Goal: Task Accomplishment & Management: Use online tool/utility

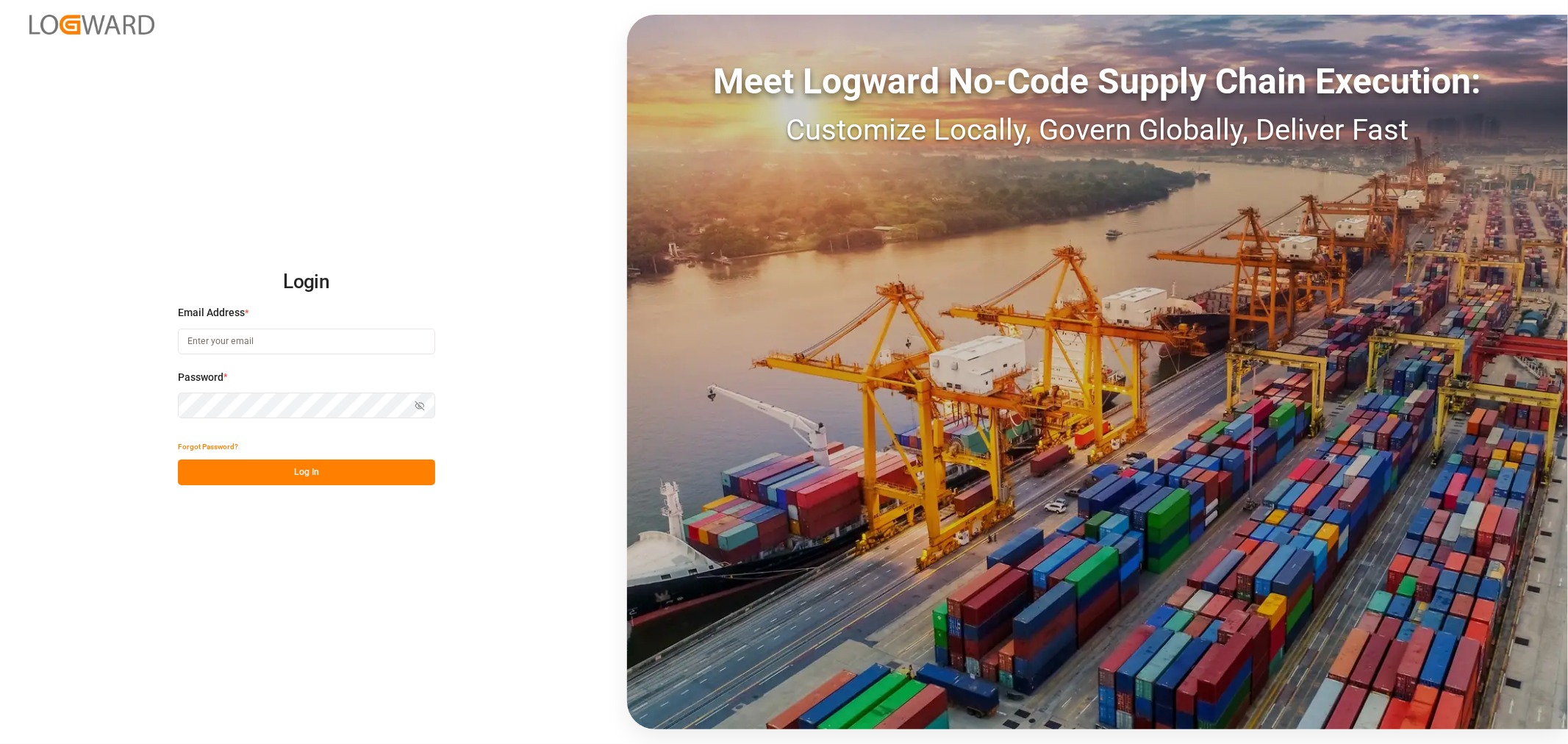
type input "[PERSON_NAME][EMAIL_ADDRESS][PERSON_NAME][DOMAIN_NAME]"
click at [291, 478] on button "Log In" at bounding box center [307, 472] width 258 height 26
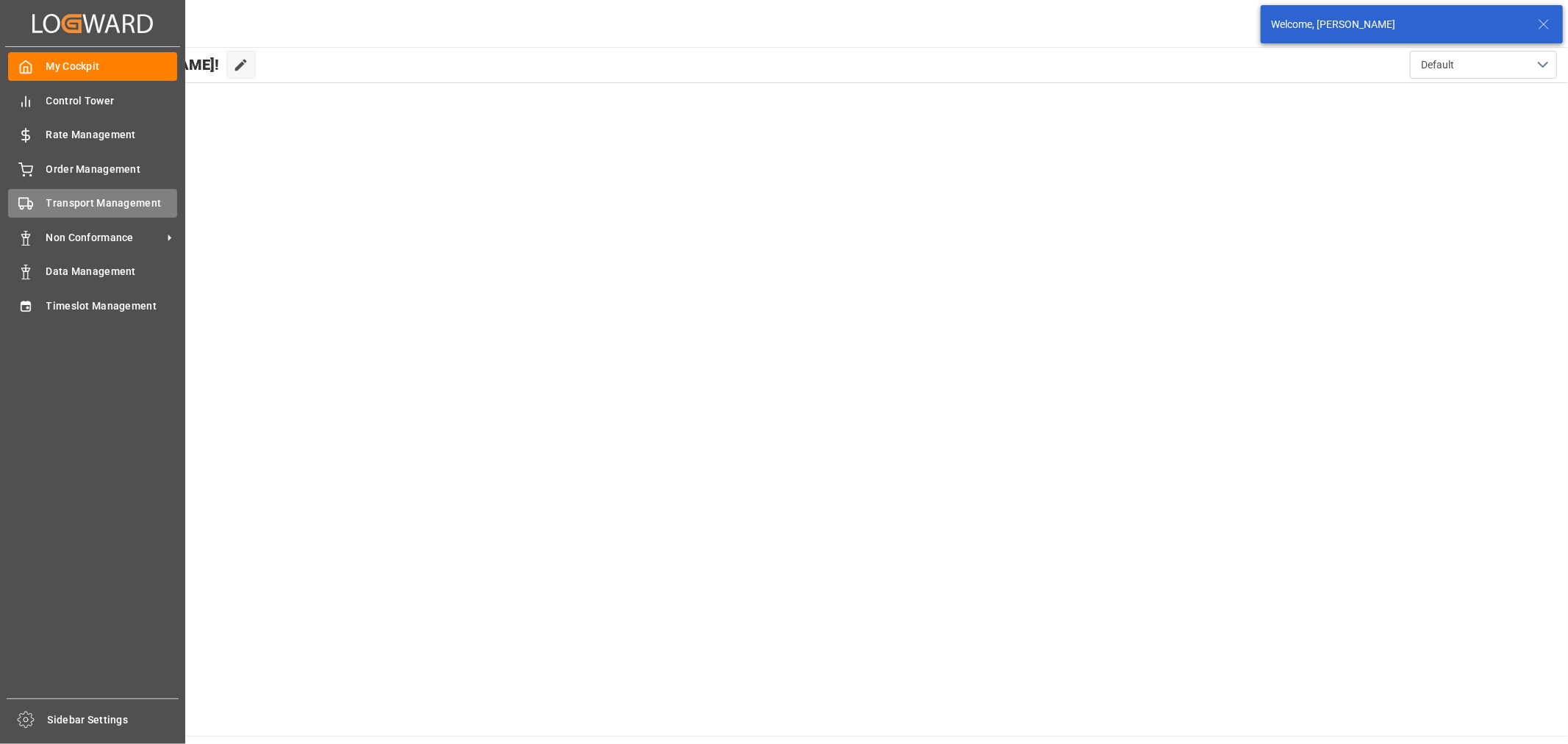
click at [127, 205] on span "Transport Management" at bounding box center [112, 203] width 132 height 15
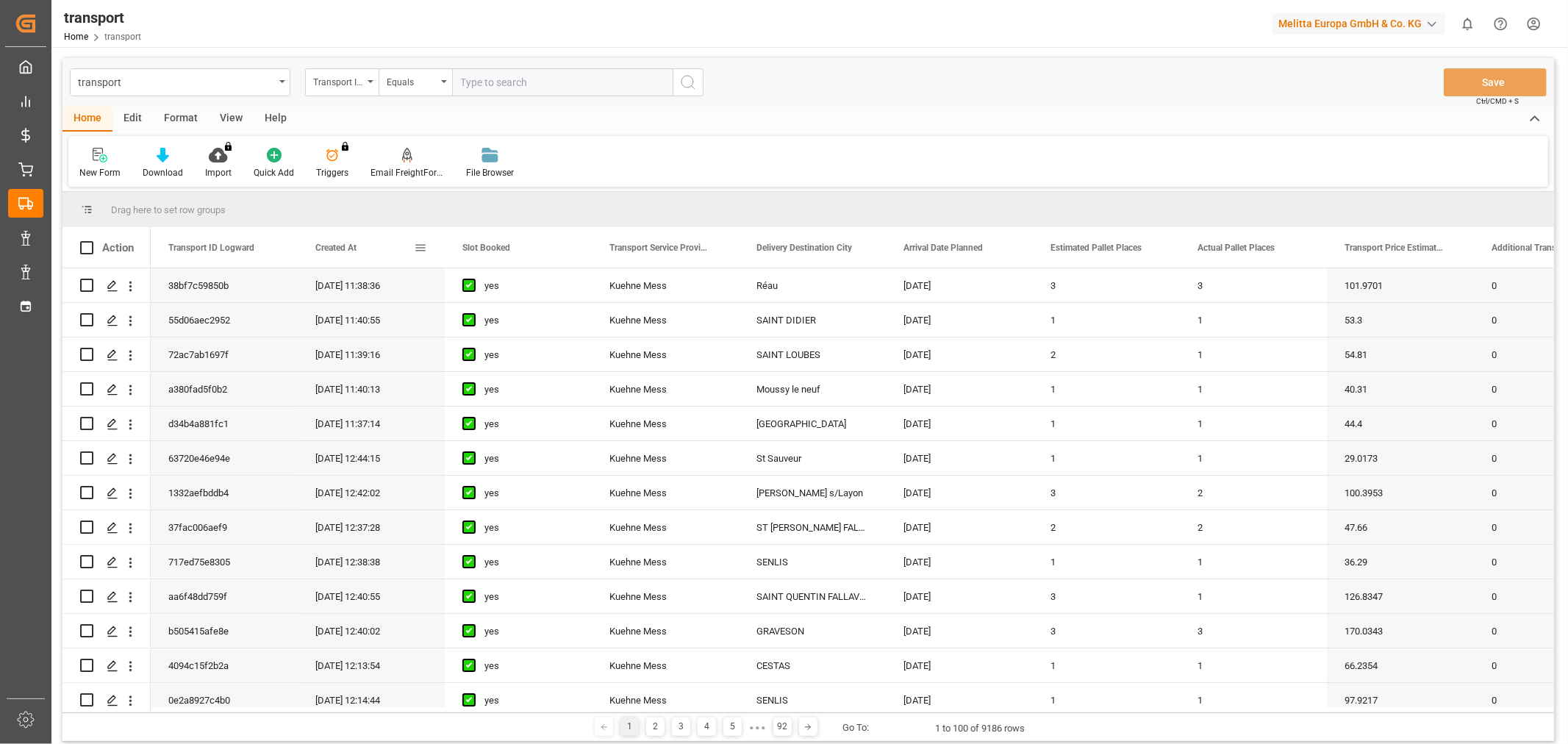
click at [319, 248] on span "Created At" at bounding box center [336, 248] width 41 height 10
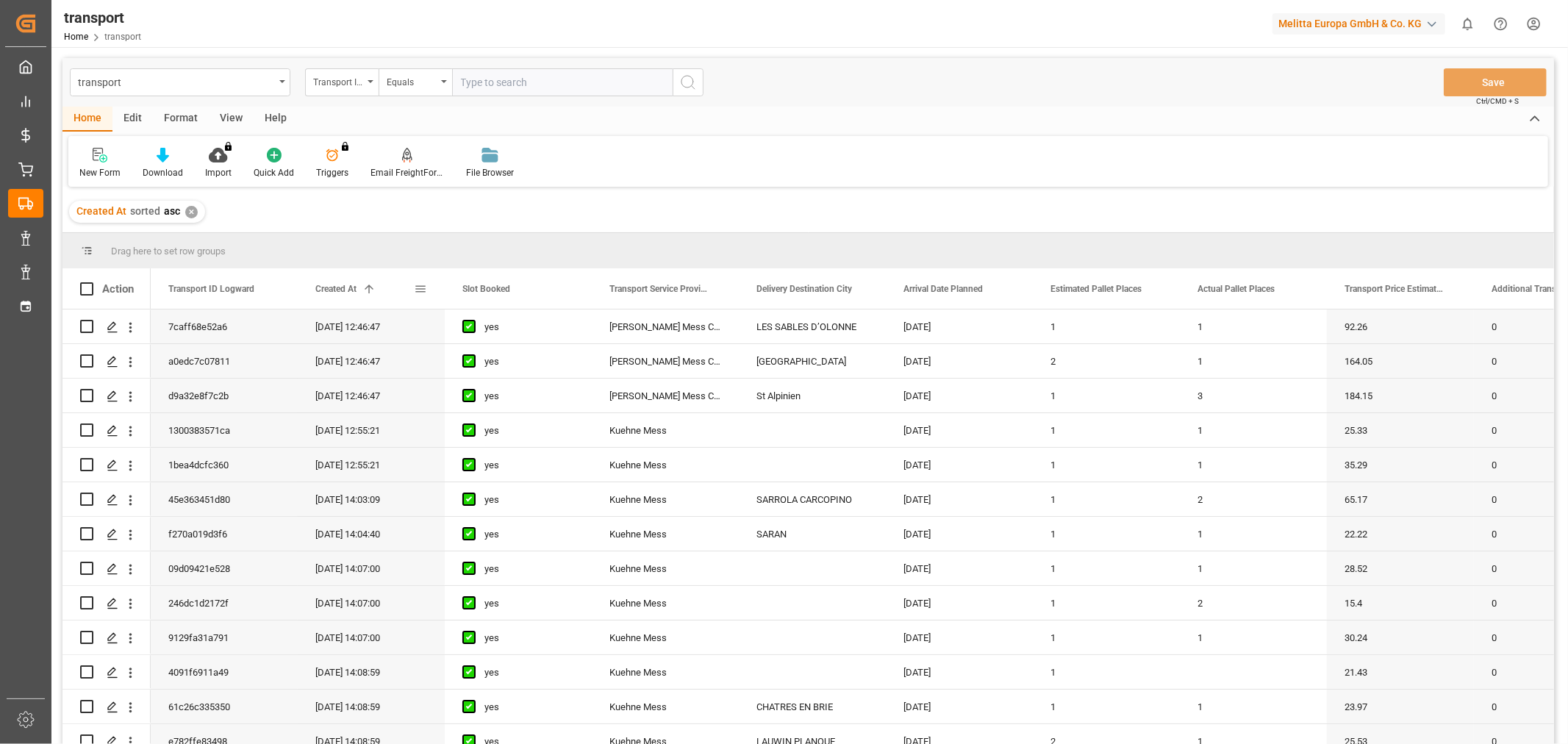
click at [329, 288] on span "Created At" at bounding box center [336, 289] width 41 height 10
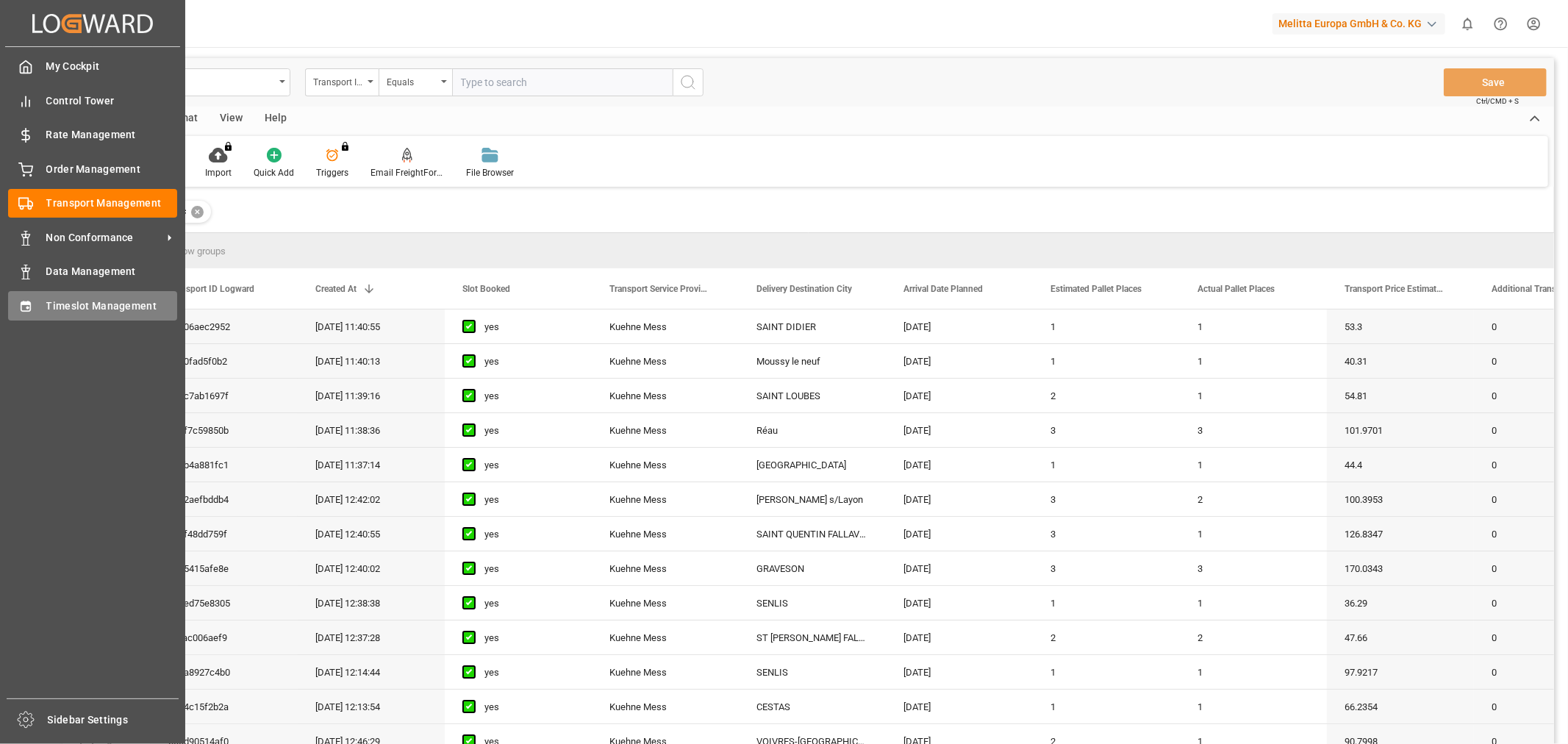
click at [62, 299] on span "Timeslot Management" at bounding box center [112, 306] width 132 height 15
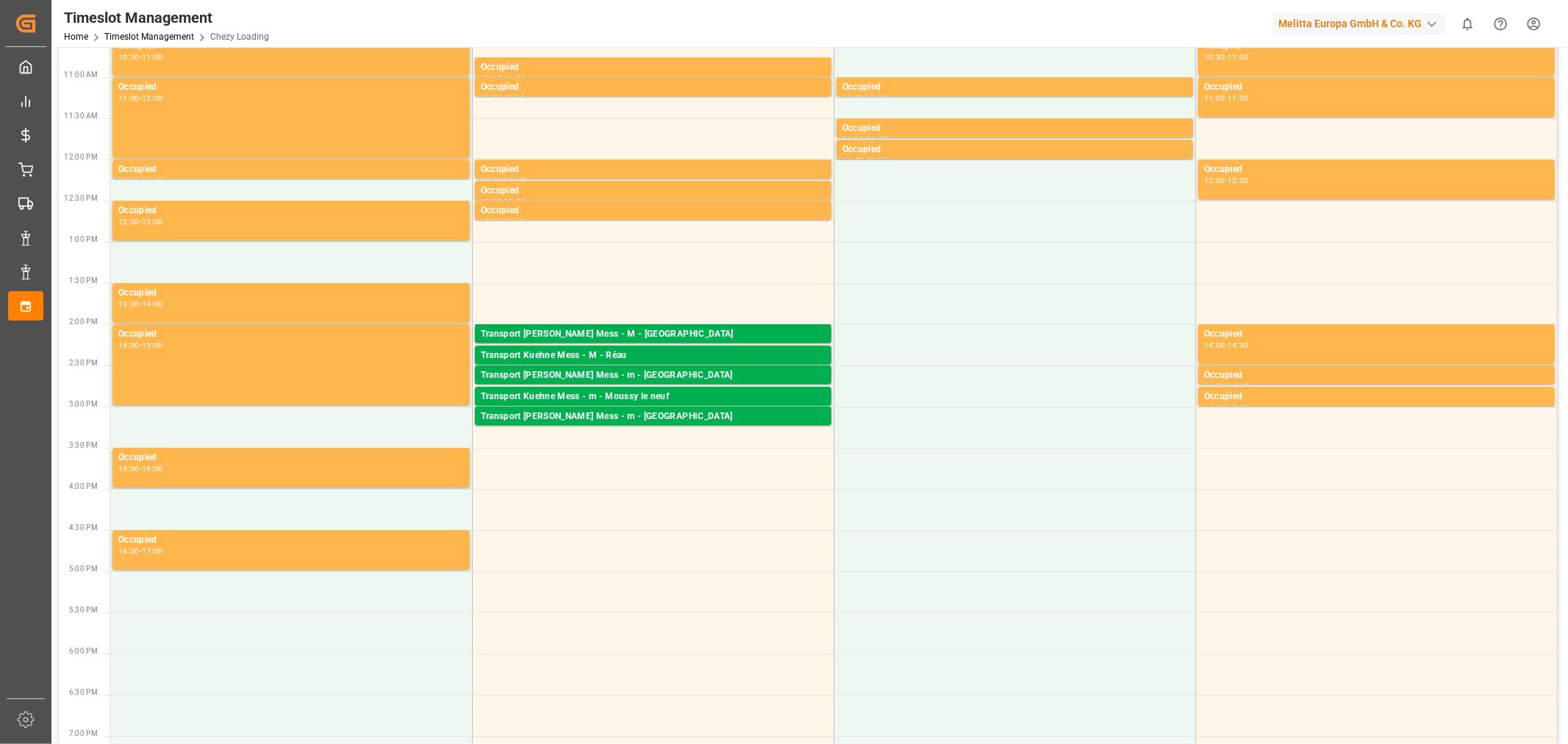
scroll to position [326, 0]
click at [594, 339] on div "Transport [PERSON_NAME] Mess - M - [GEOGRAPHIC_DATA]" at bounding box center [653, 333] width 344 height 15
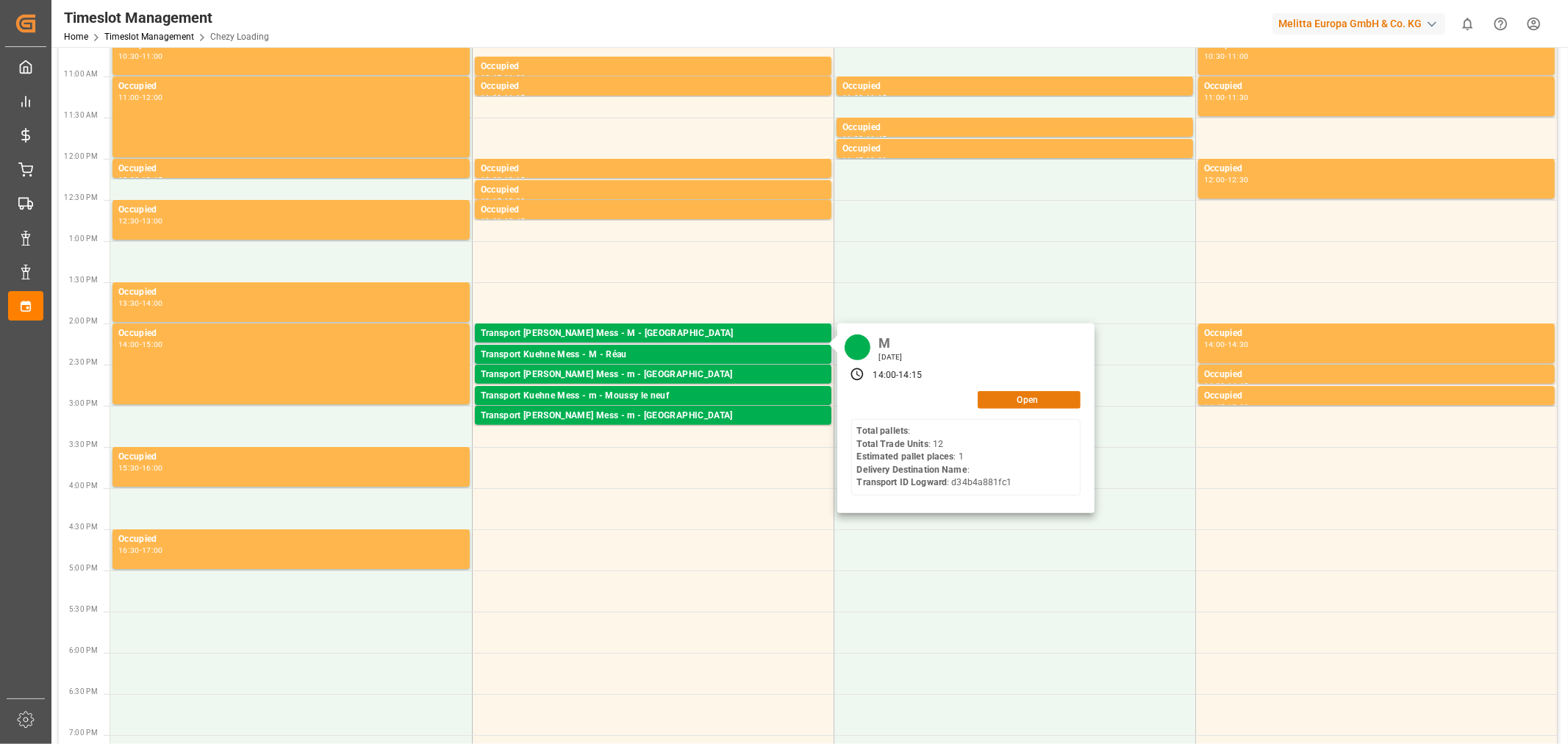
click at [1001, 398] on button "Open" at bounding box center [1029, 400] width 103 height 18
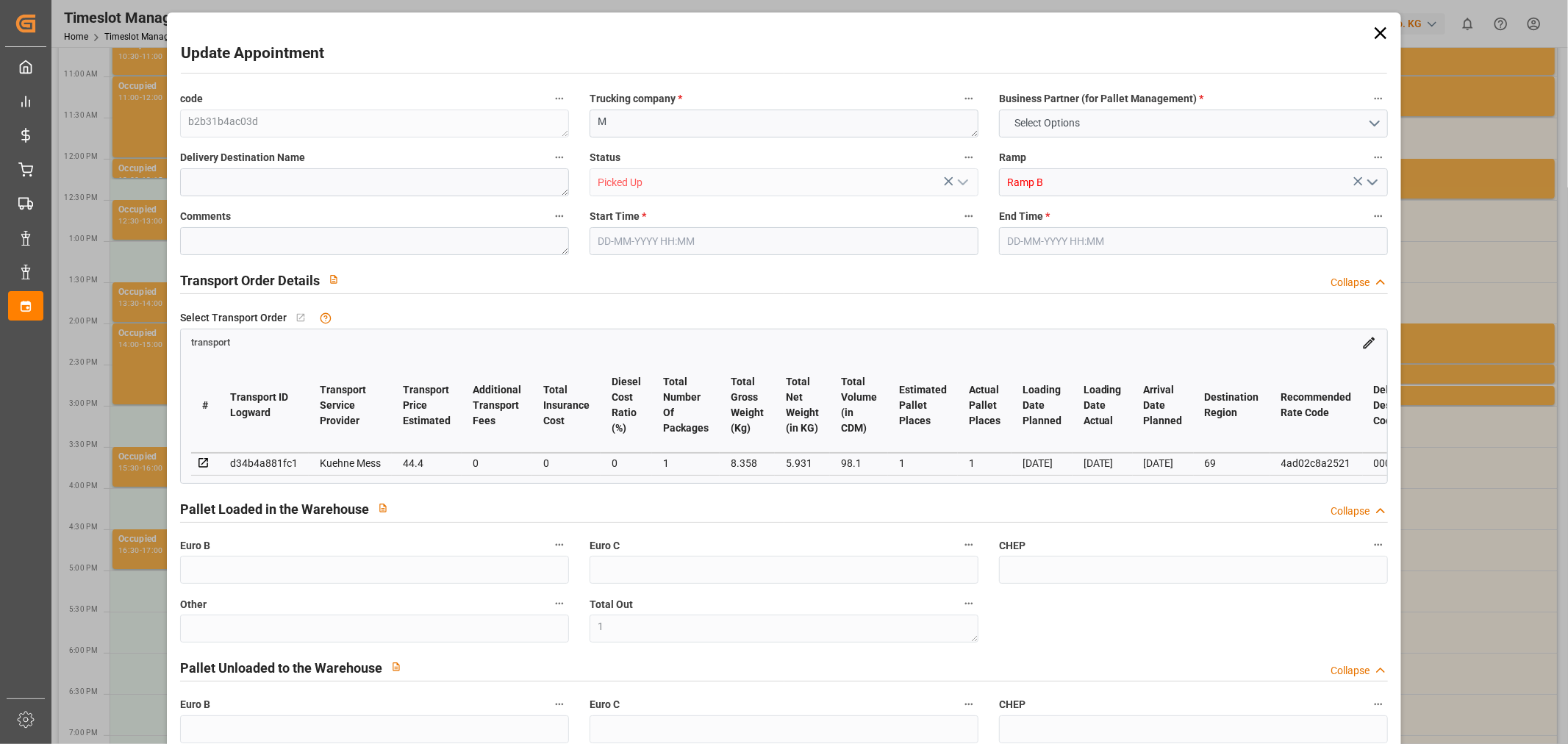
type input "1"
type input "0"
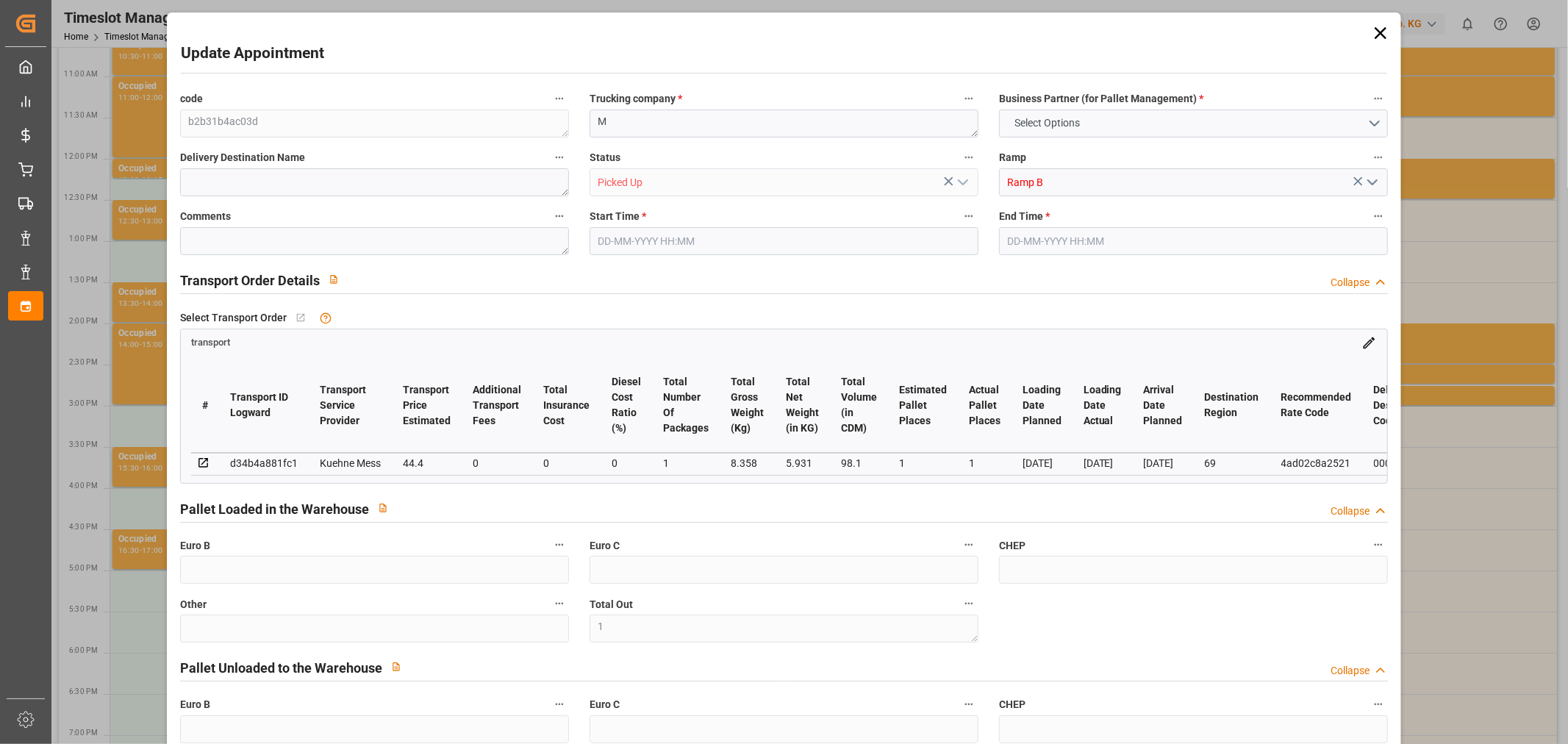
type input "0"
type input "1"
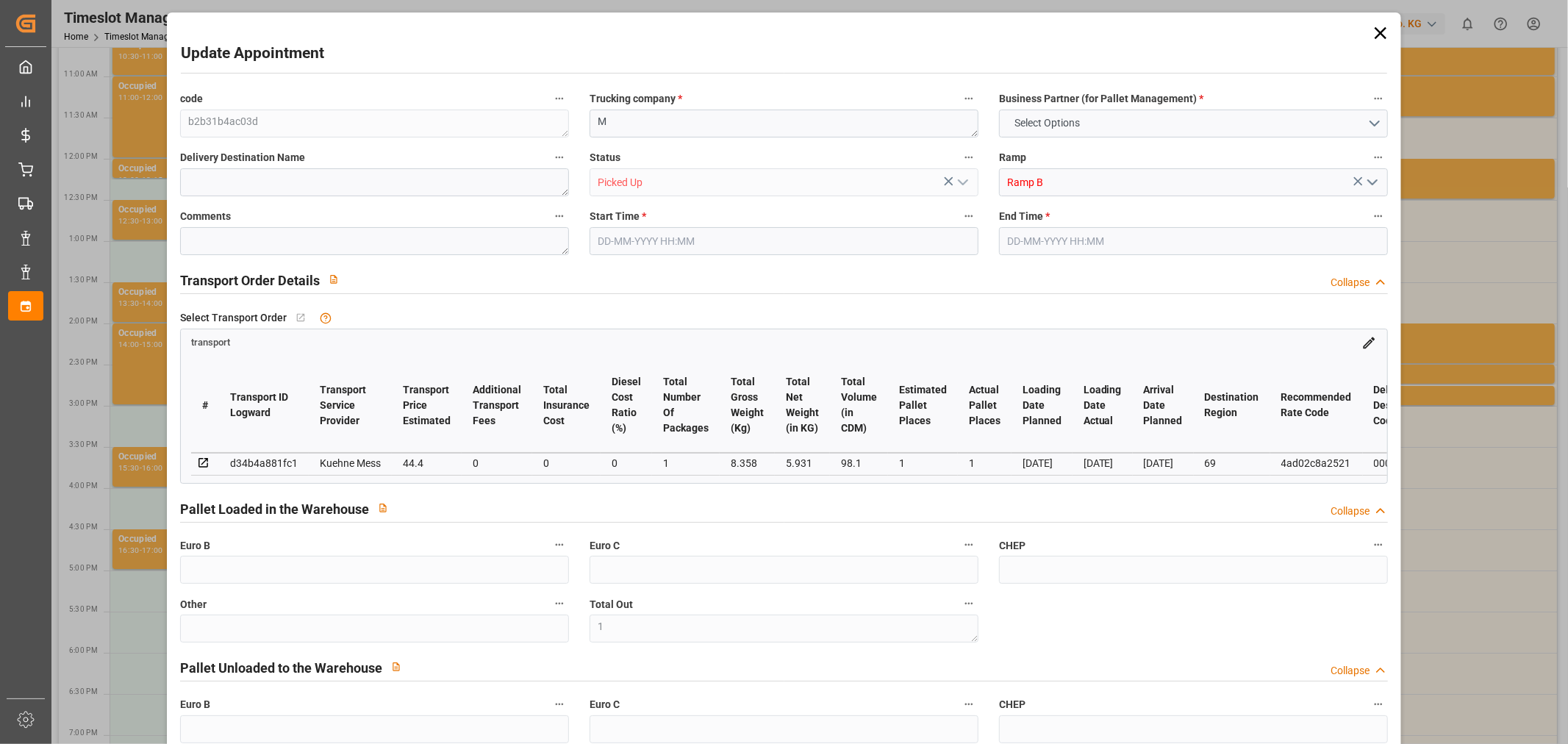
type input "44.4"
type input "0"
type input "44.4"
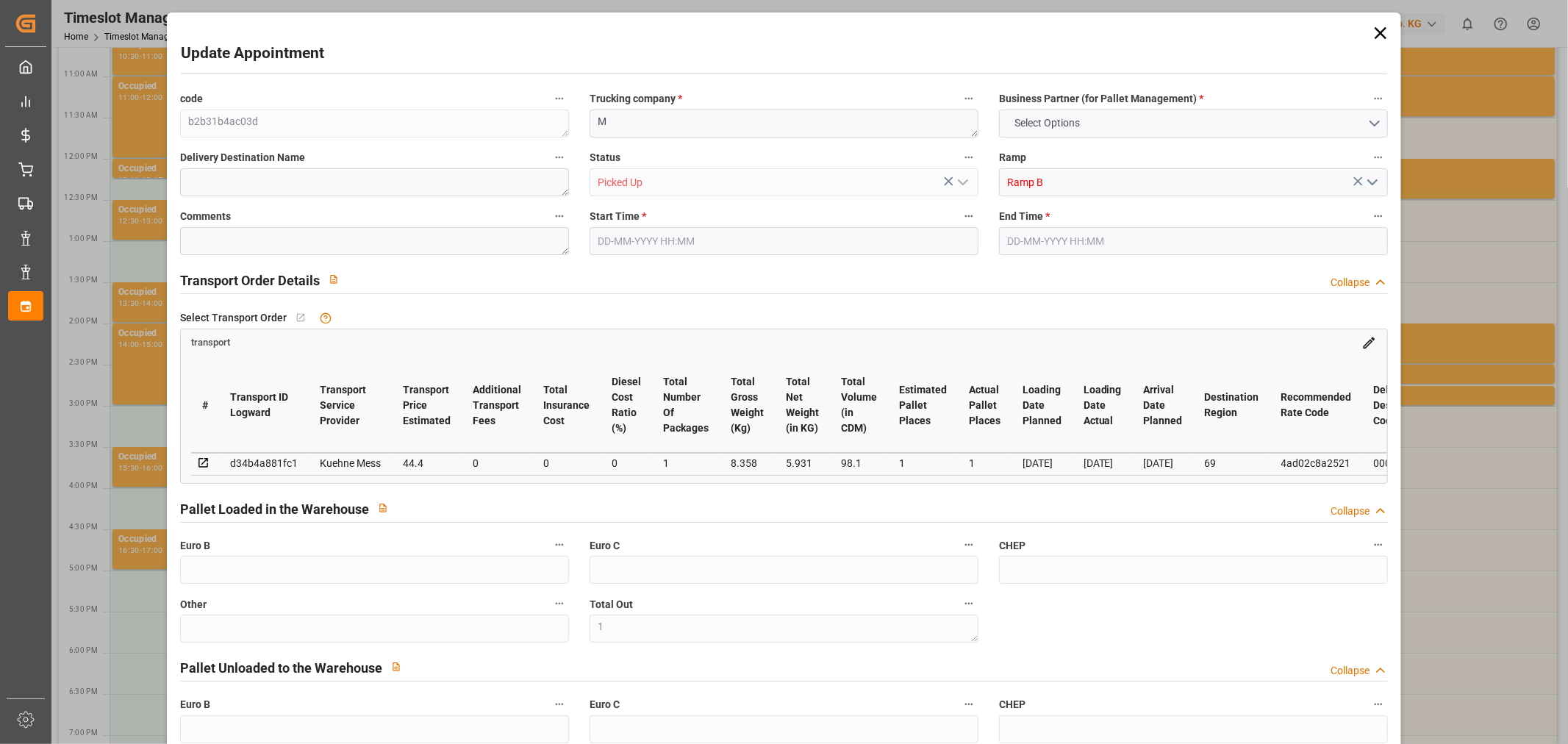
type input "0"
type input "1"
type input "5.931"
type input "31.358"
type input "98.1"
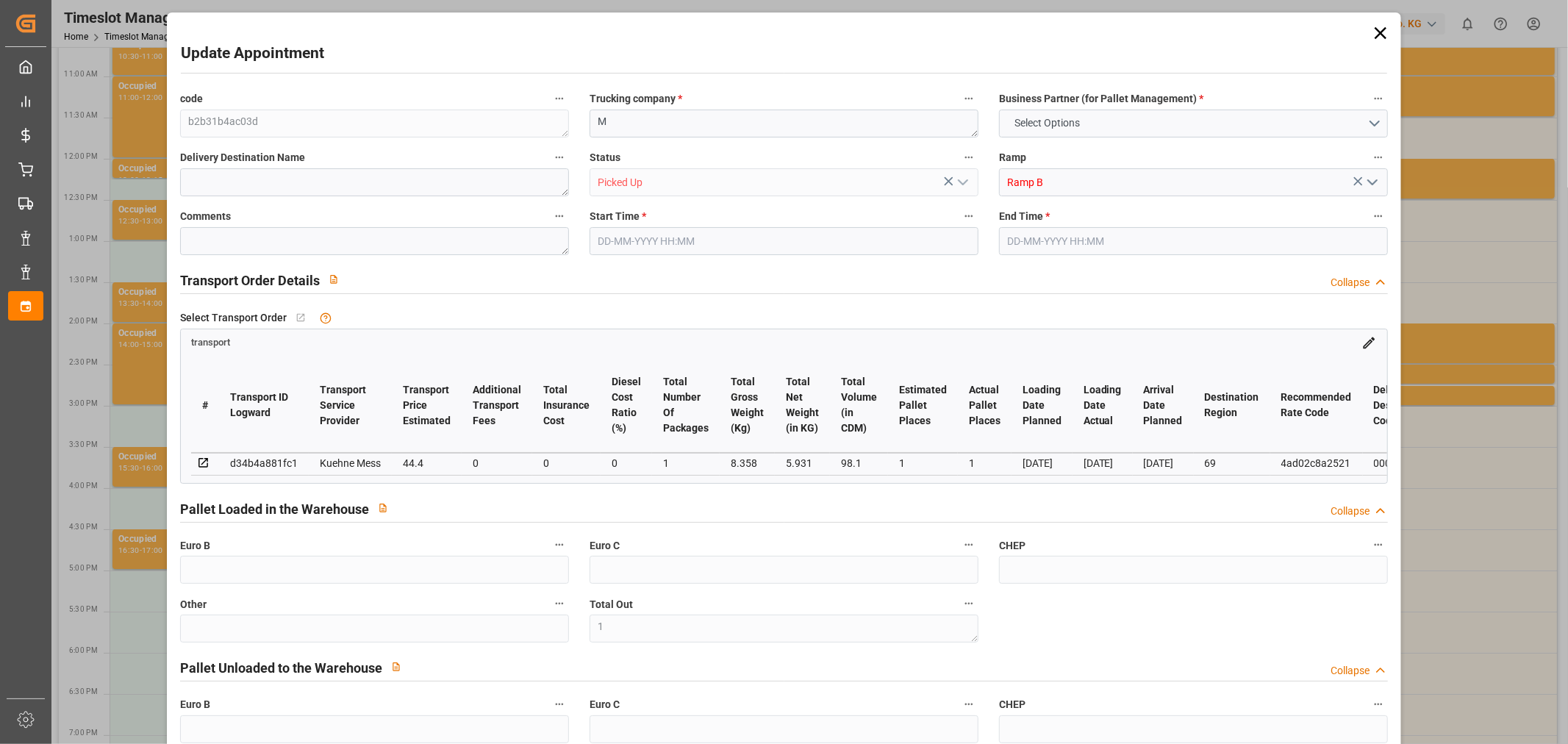
type input "69"
type input "0"
type input "12"
type input "1"
type input "101"
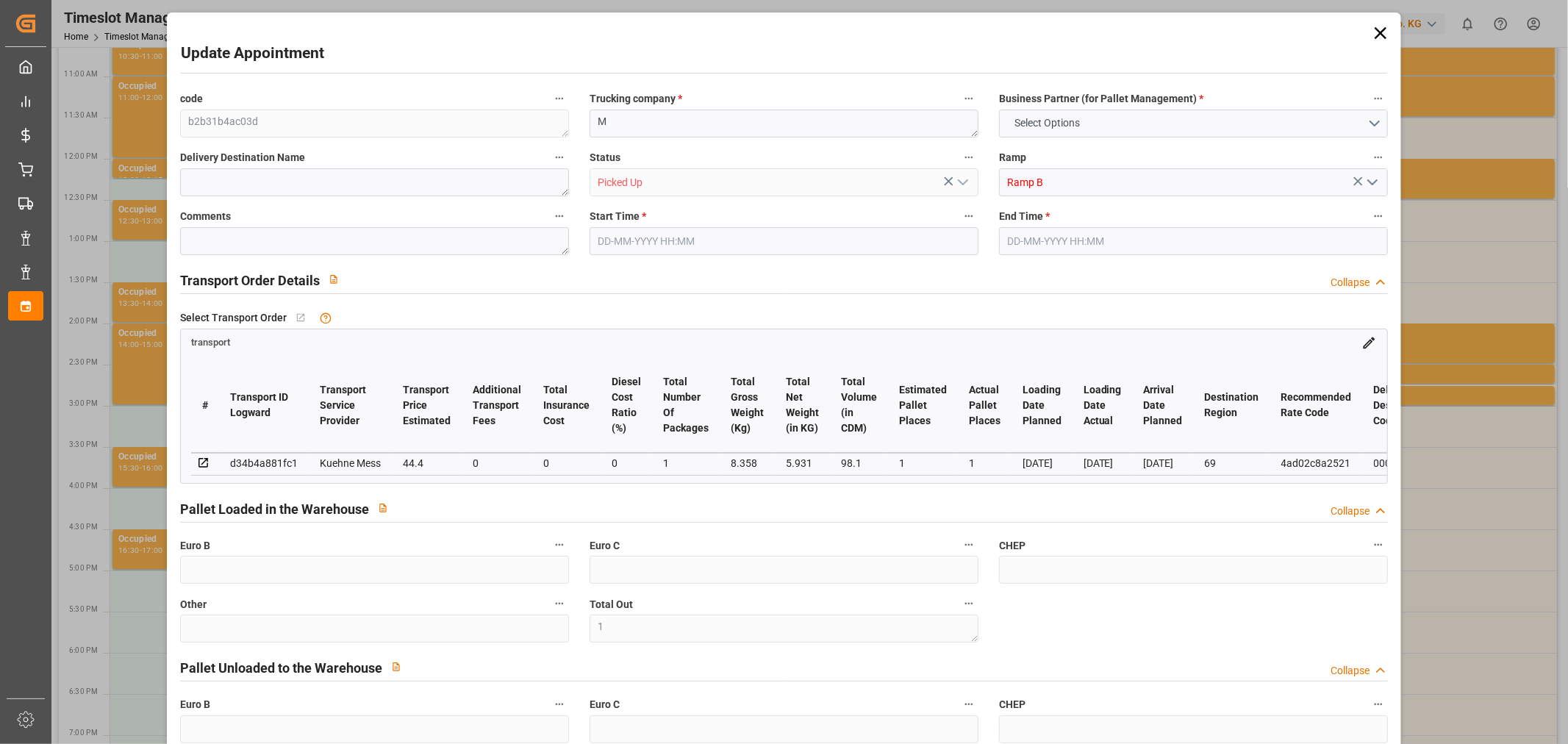
type input "8.358"
type input "0"
type input "4710.8598"
type input "0"
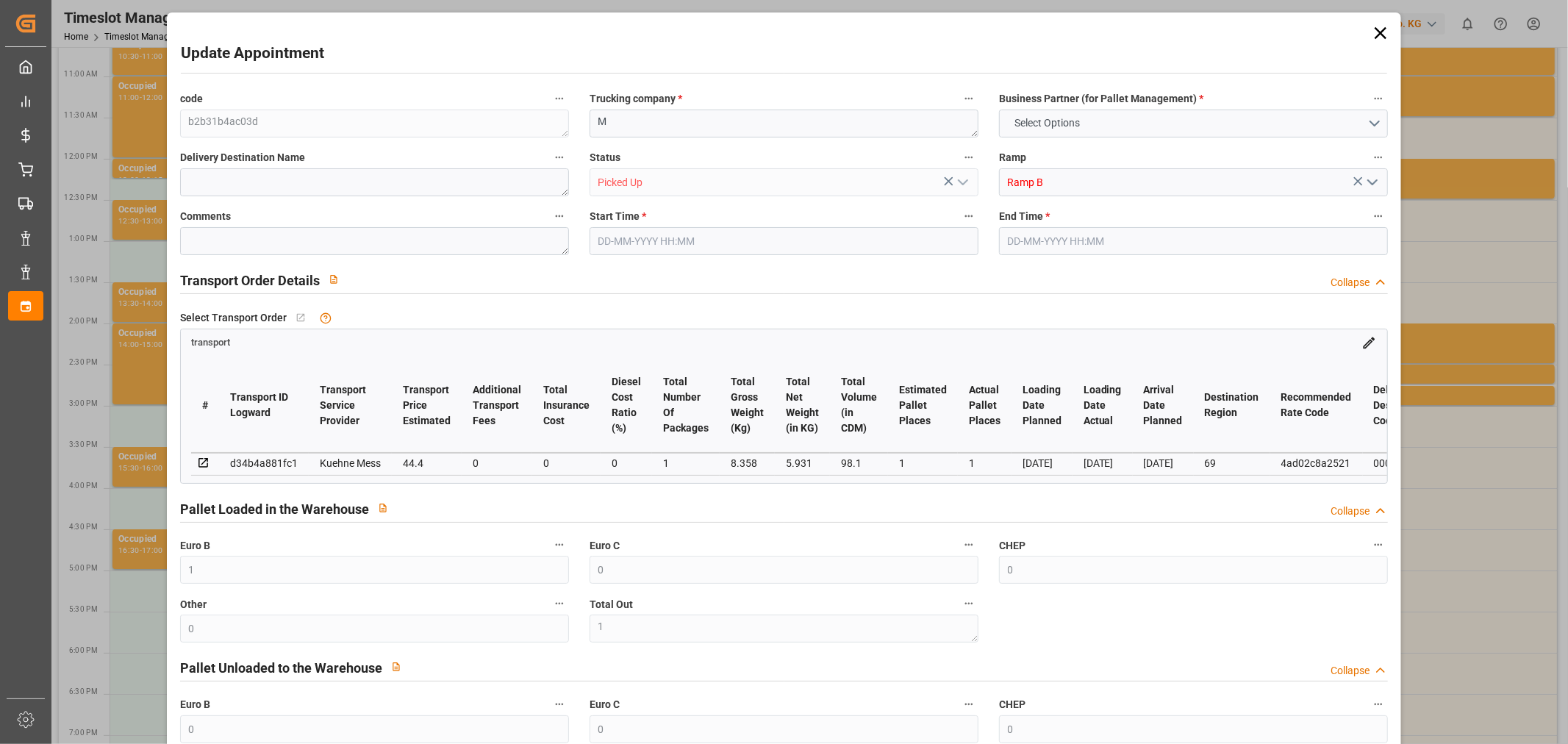
type input "21"
type input "35"
type input "[DATE] 14:00"
type input "[DATE] 14:15"
type input "[DATE] 11:38"
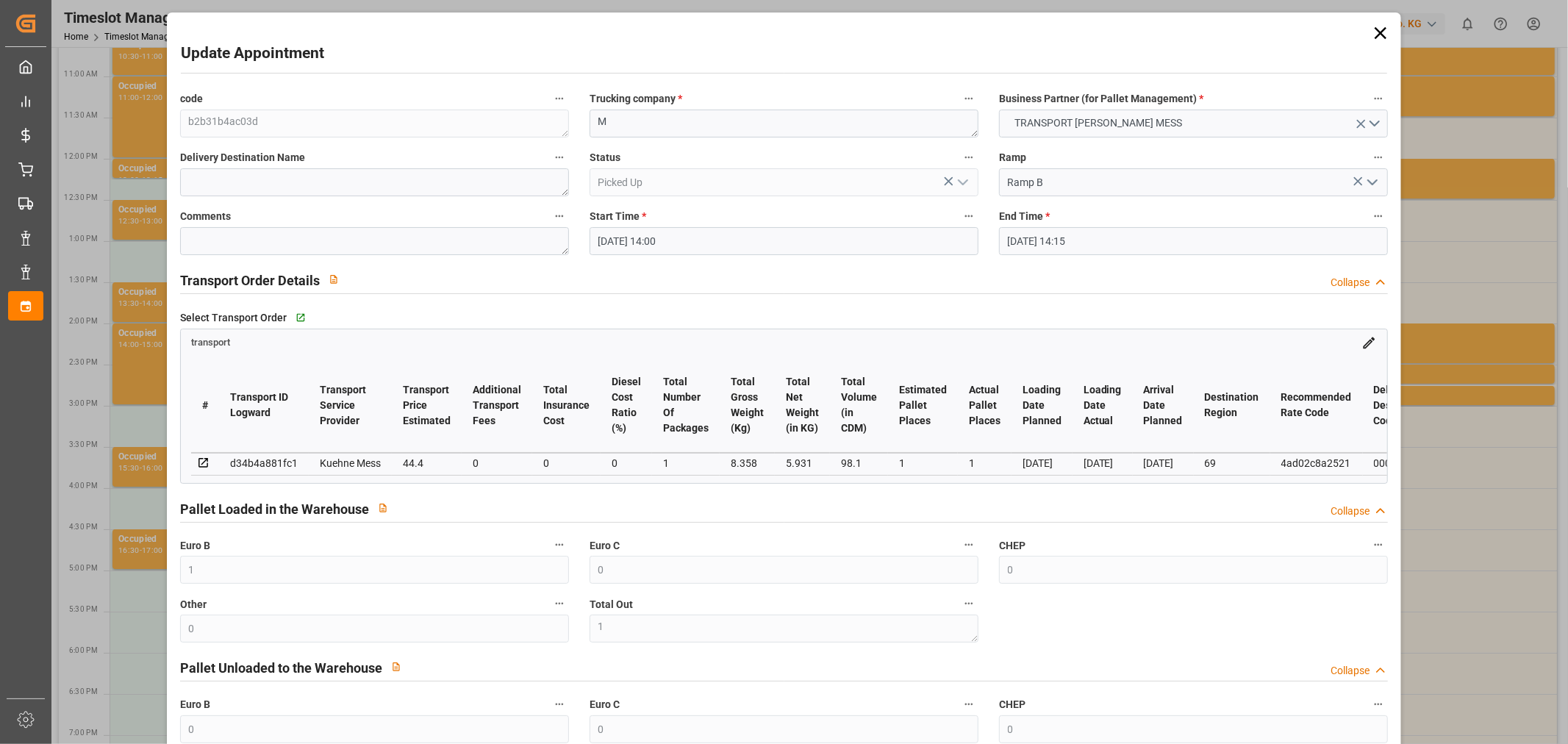
type input "[DATE] 11:37"
type input "[DATE]"
click at [1370, 30] on icon at bounding box center [1380, 33] width 21 height 21
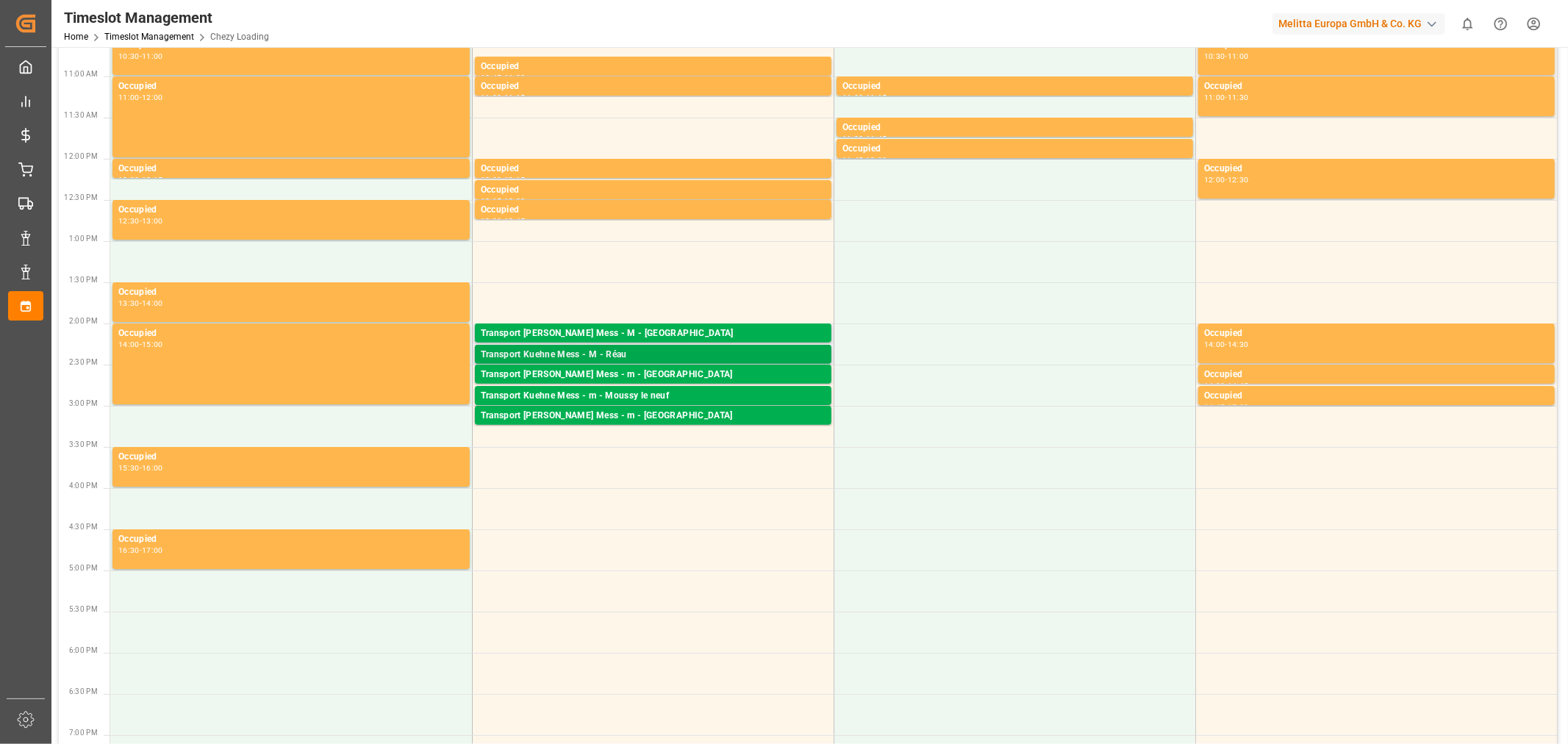
click at [544, 355] on div "Transport Kuehne Mess - M - Réau" at bounding box center [653, 355] width 344 height 15
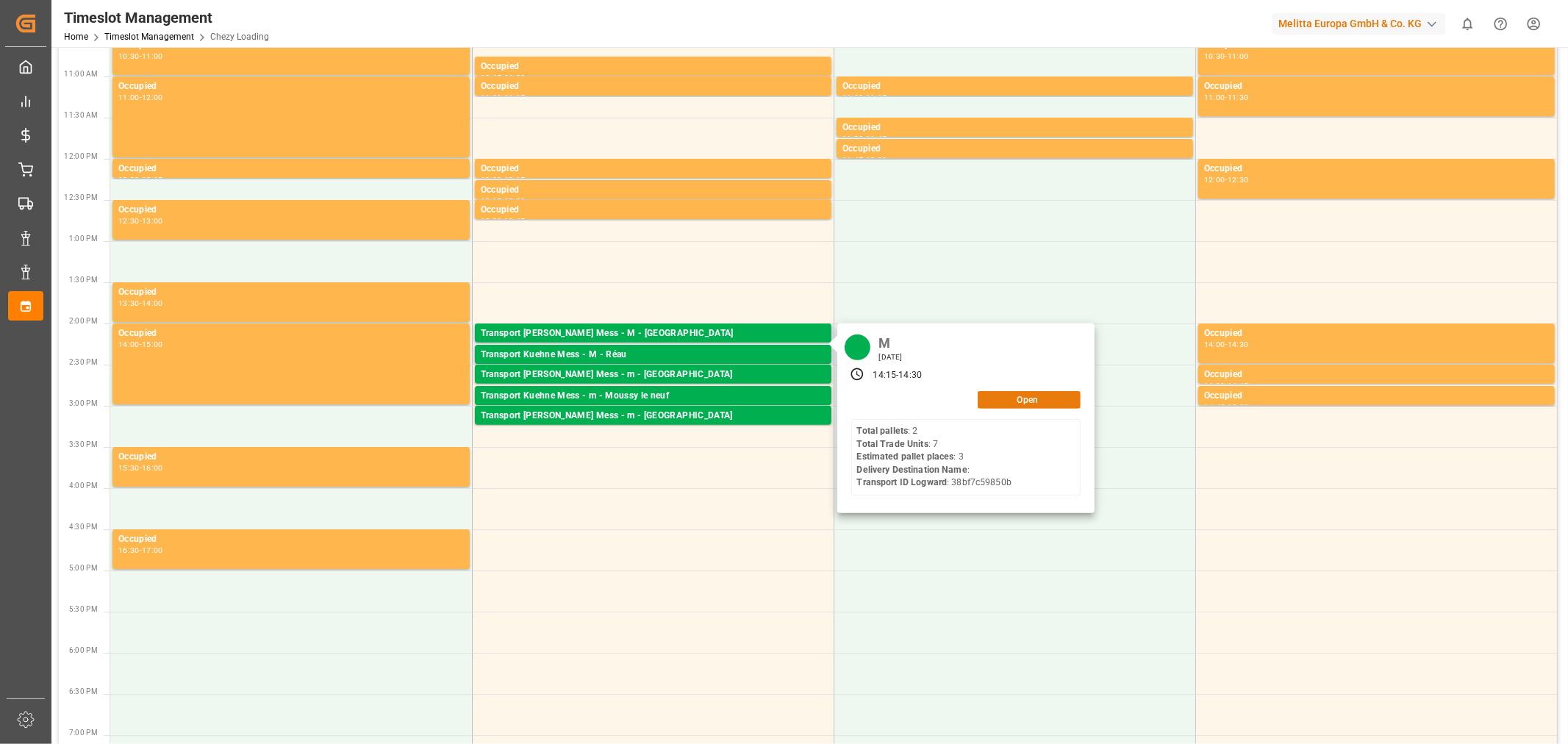
click at [1031, 398] on button "Open" at bounding box center [1029, 400] width 103 height 18
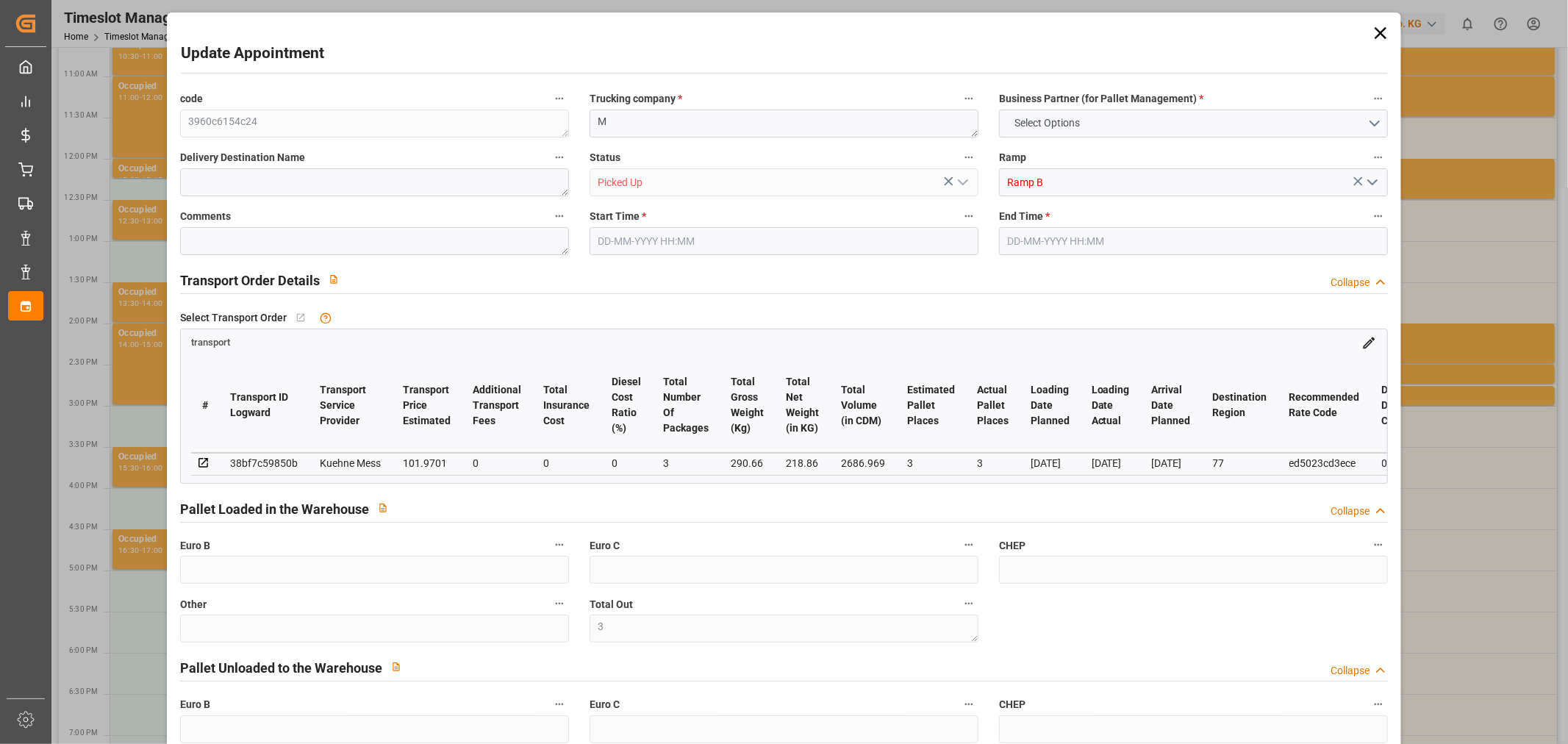
type input "3"
type input "0"
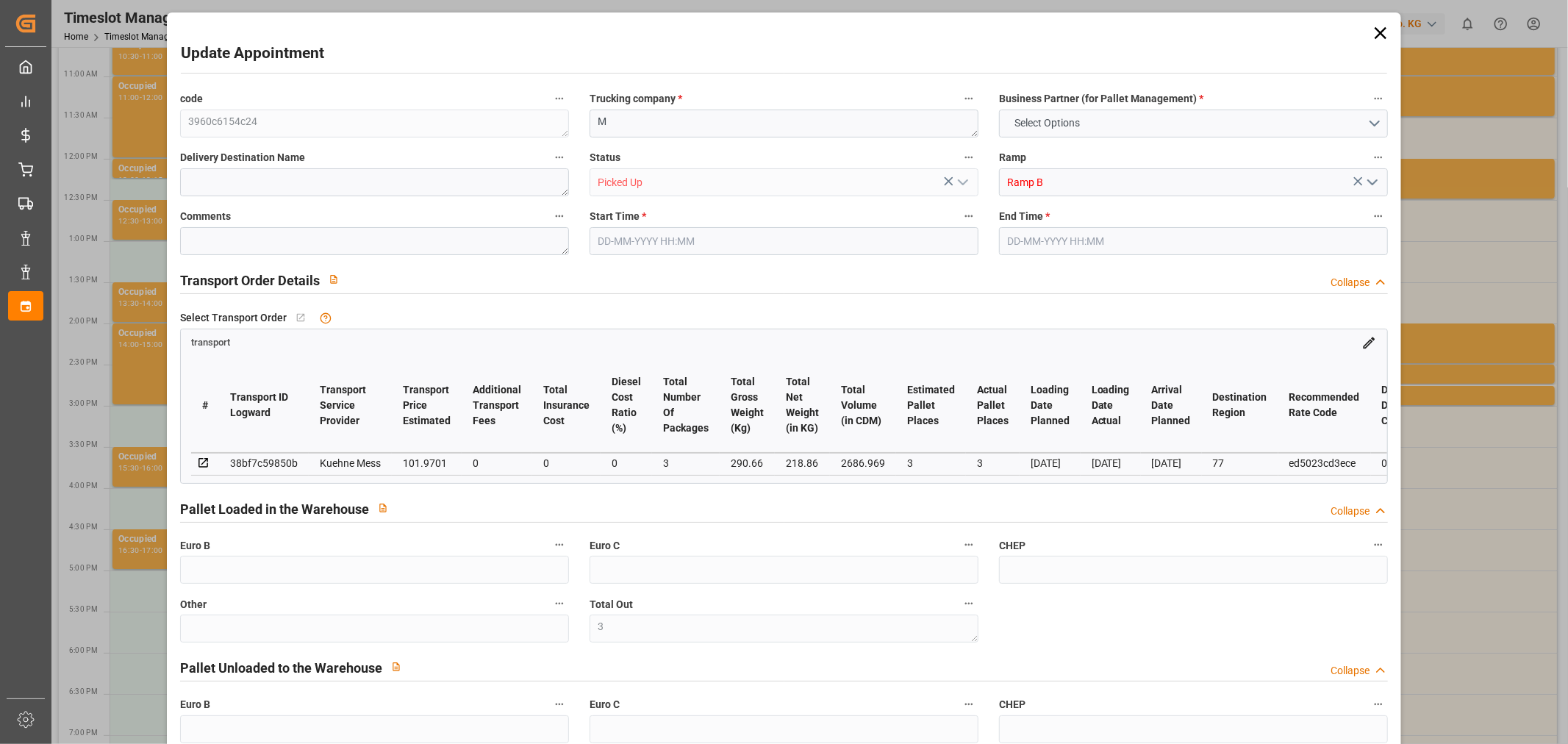
type input "0"
type input "3"
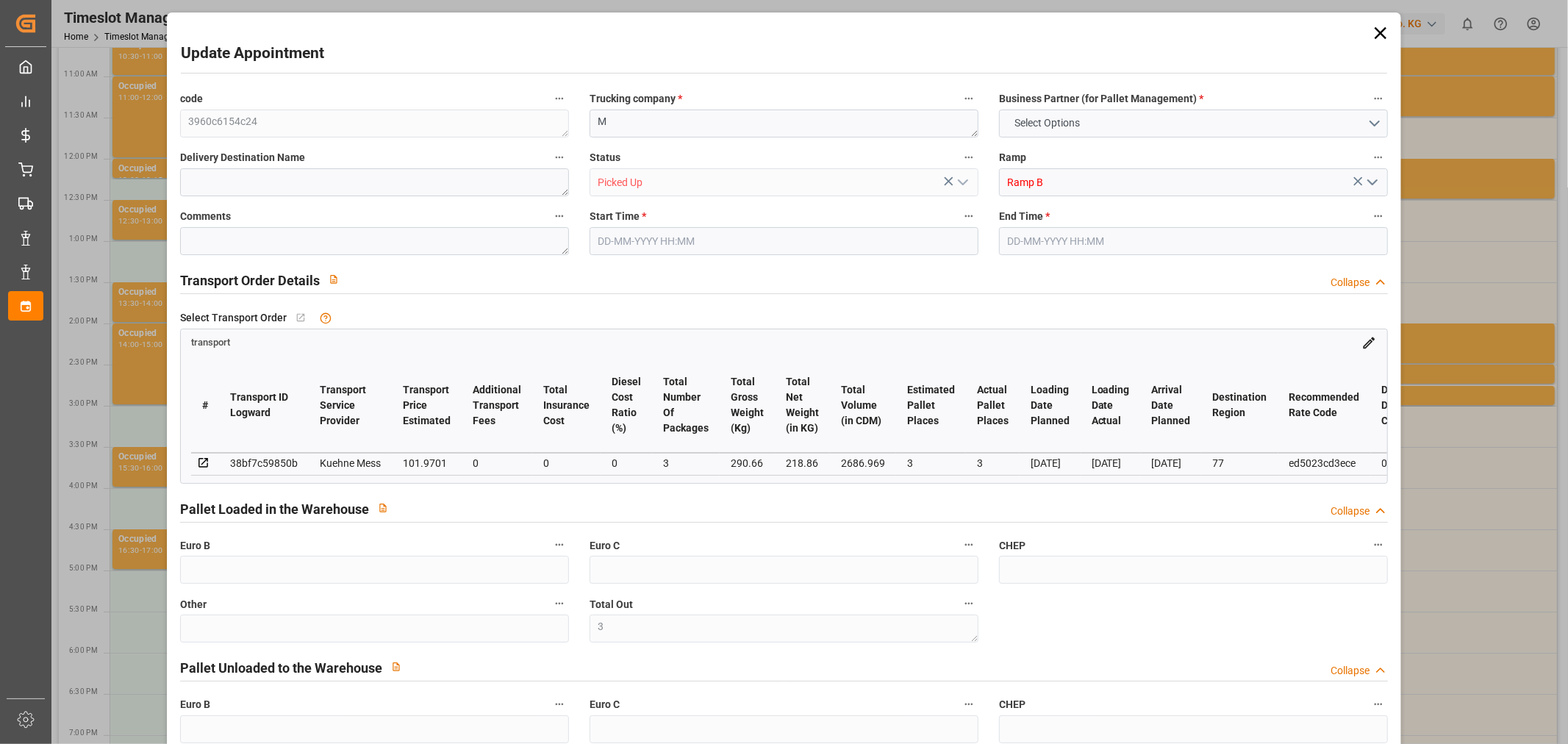
type input "101.9701"
type input "0"
type input "101.9701"
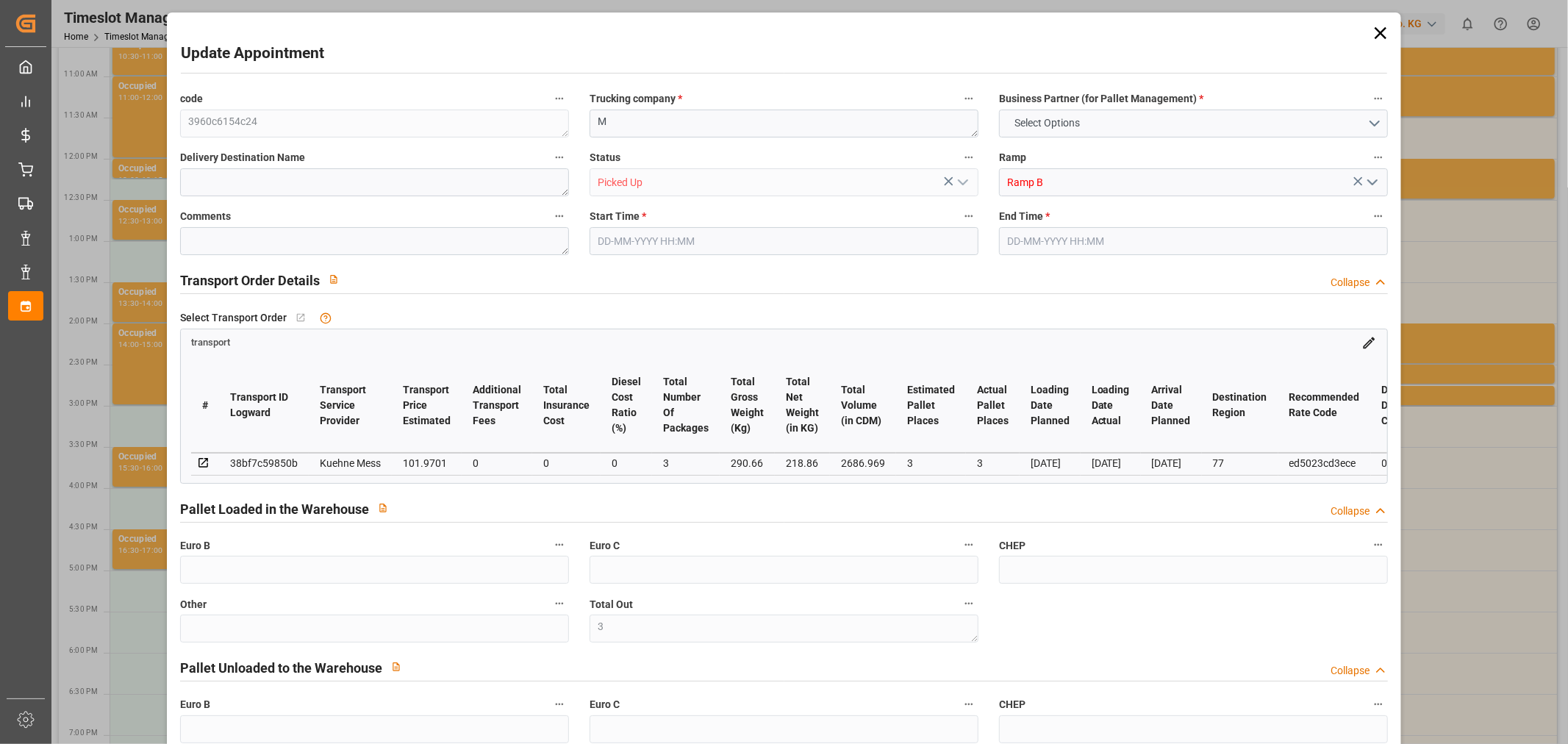
type input "0"
type input "3"
type input "218.86"
type input "361.468"
type input "2686.969"
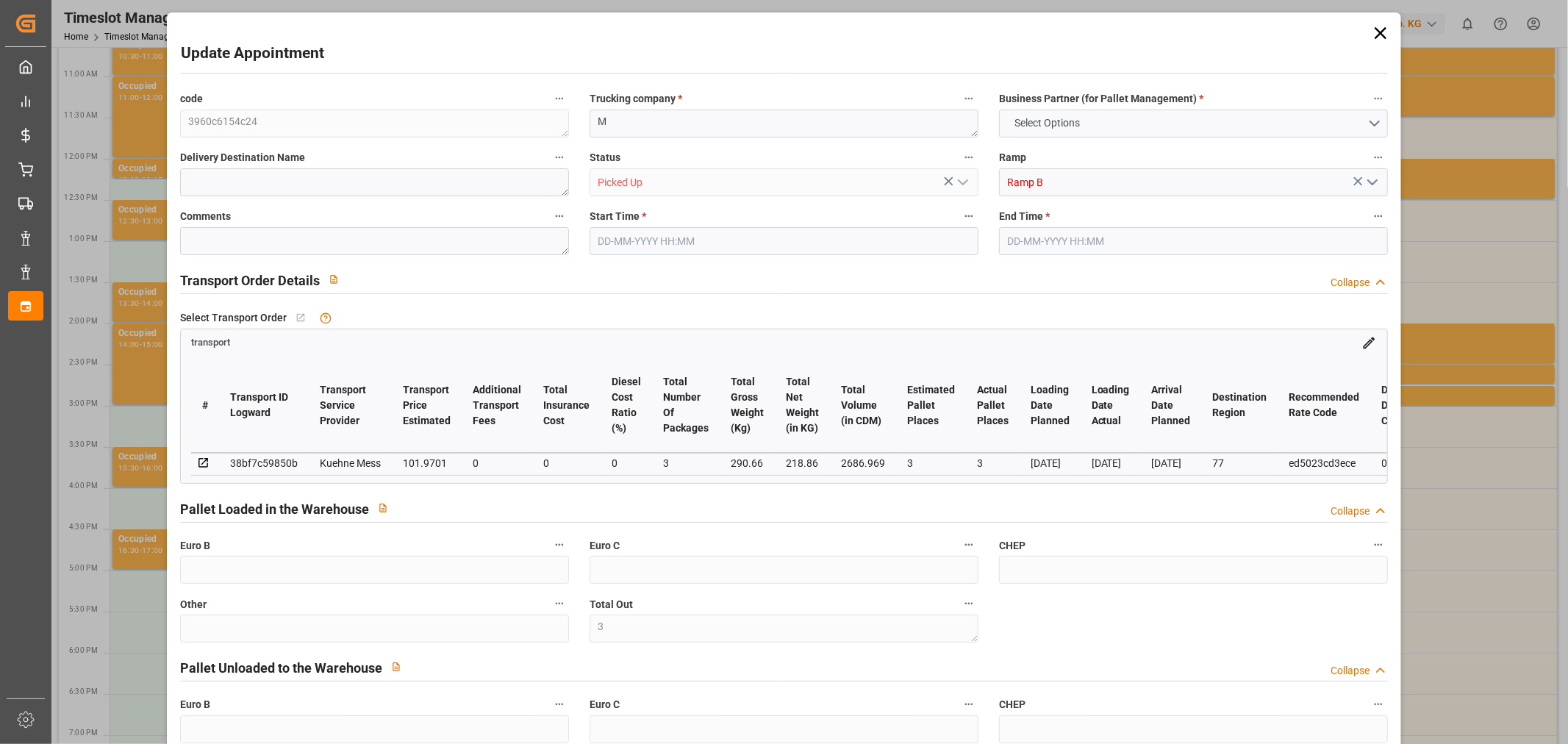
type input "77"
type input "2"
type input "7"
type input "3"
type input "101"
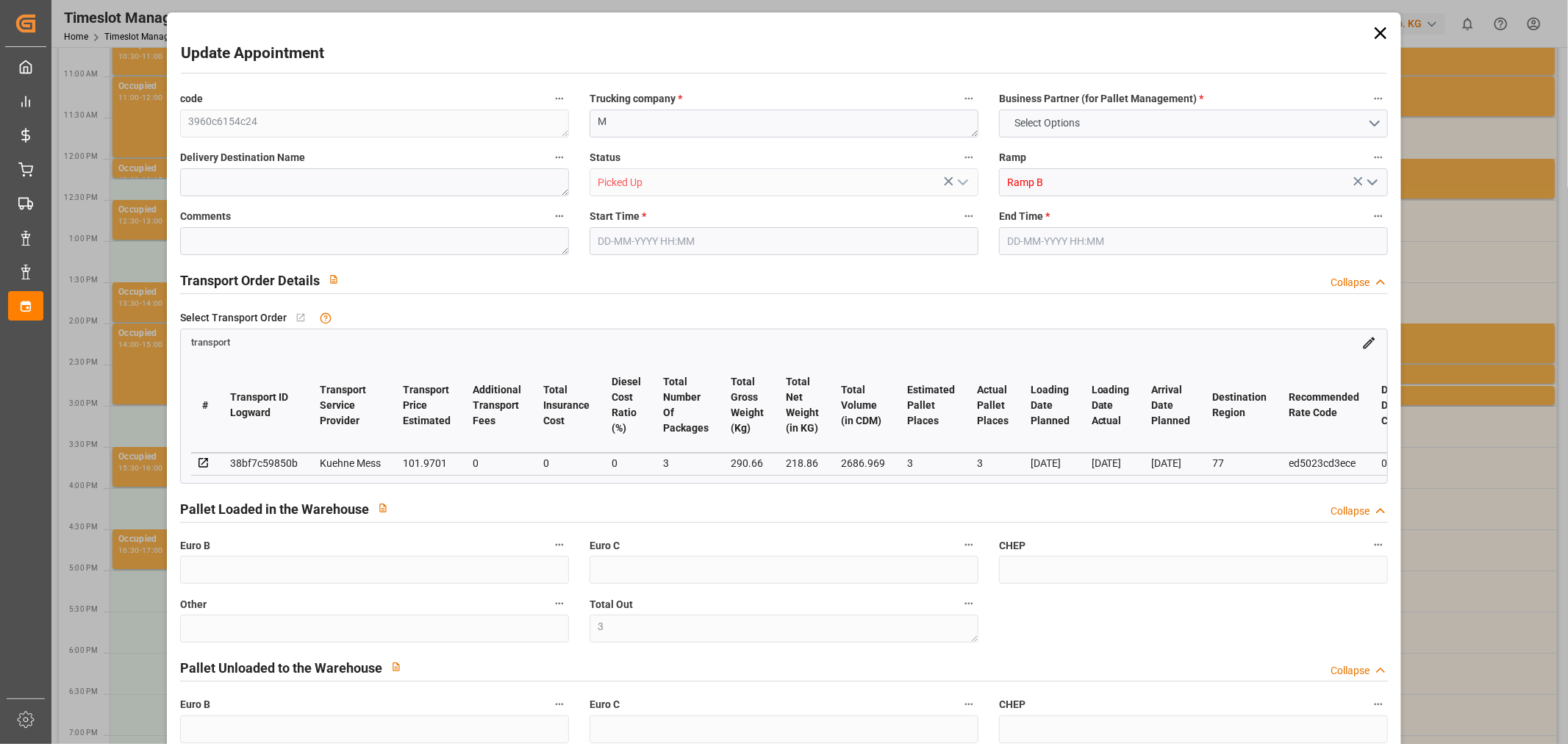
type input "290.66"
type input "0"
type input "4710.8598"
type input "0"
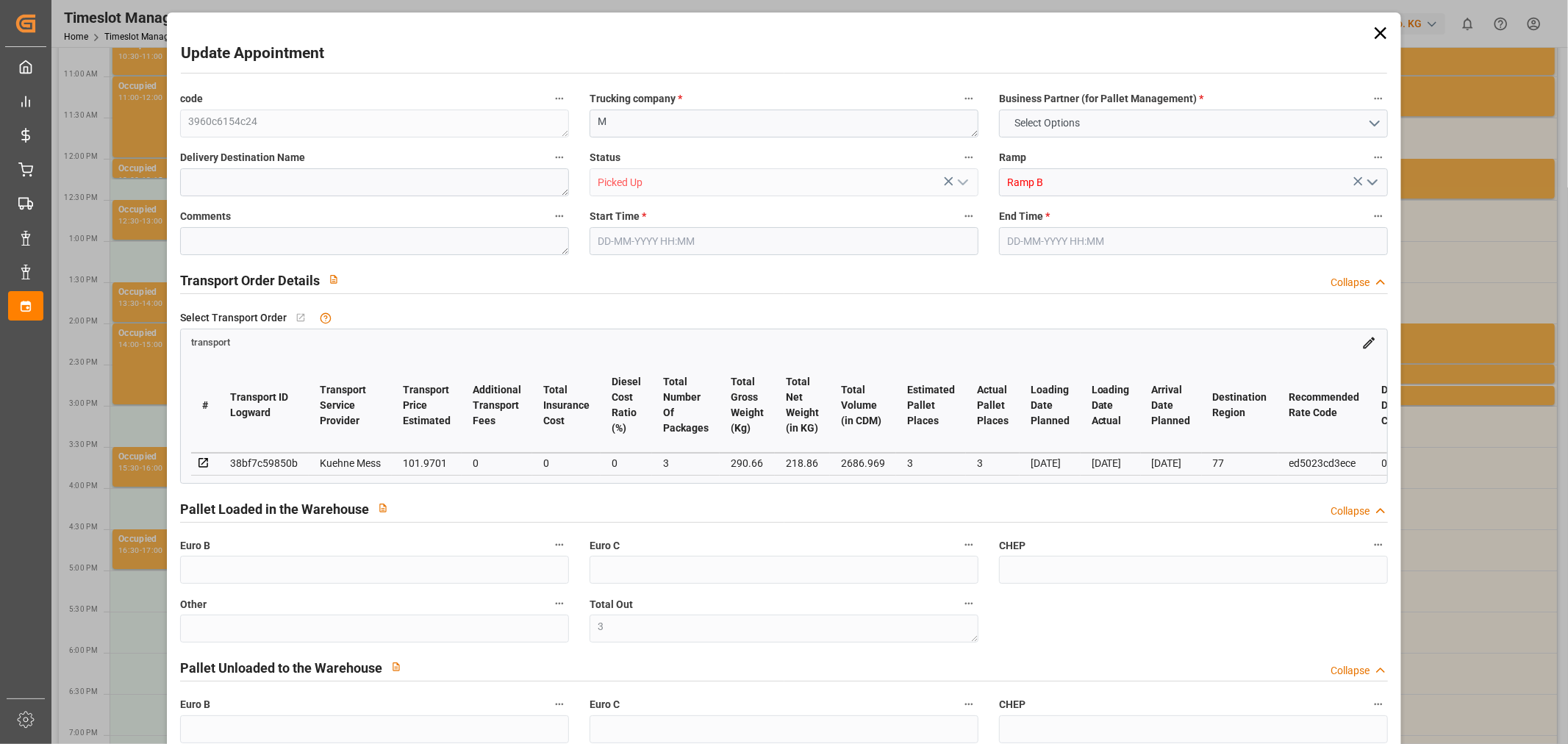
type input "21"
type input "35"
type input "[DATE] 14:15"
type input "[DATE] 14:30"
type input "[DATE] 11:38"
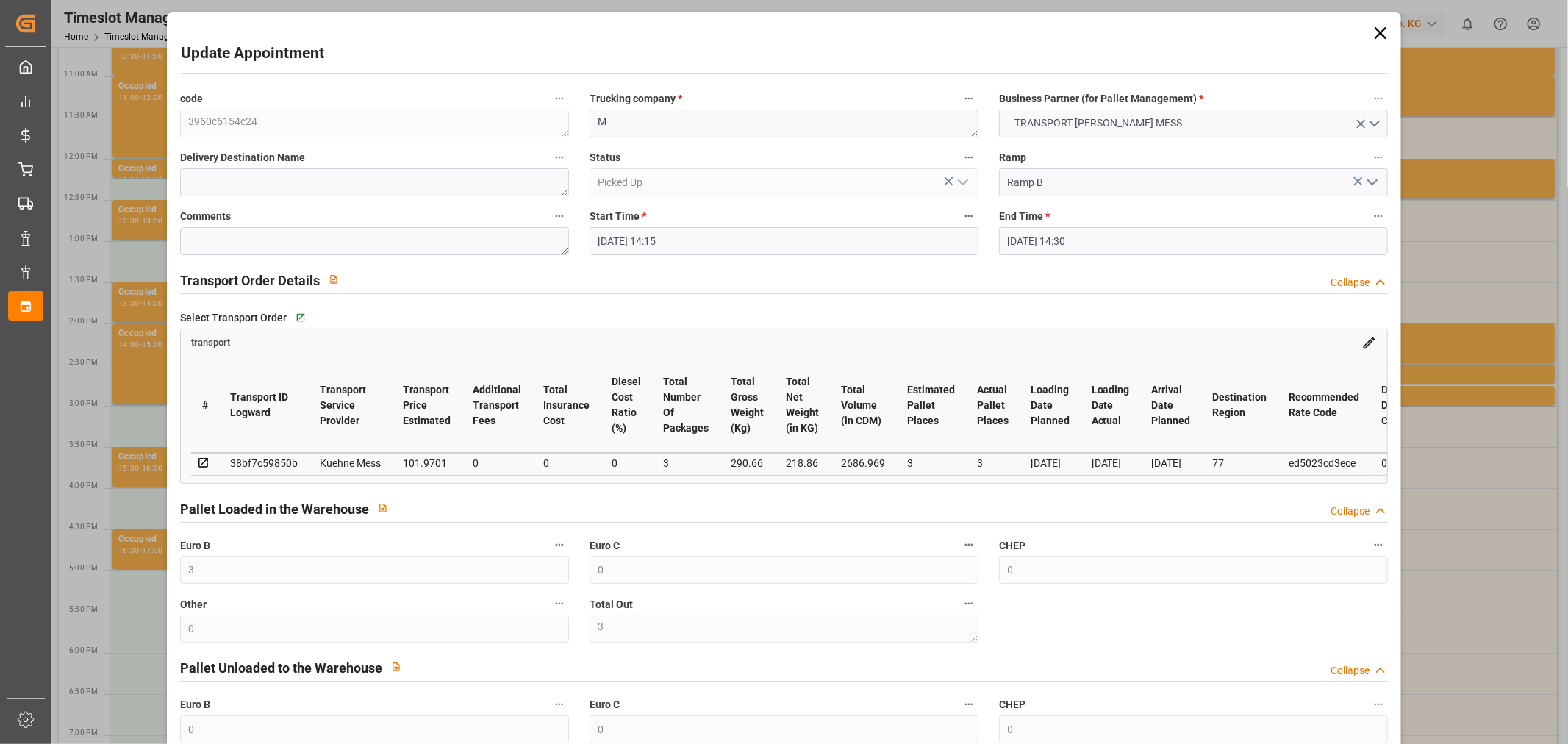
type input "[DATE] 11:38"
type input "[DATE]"
click at [1378, 29] on icon at bounding box center [1380, 33] width 21 height 21
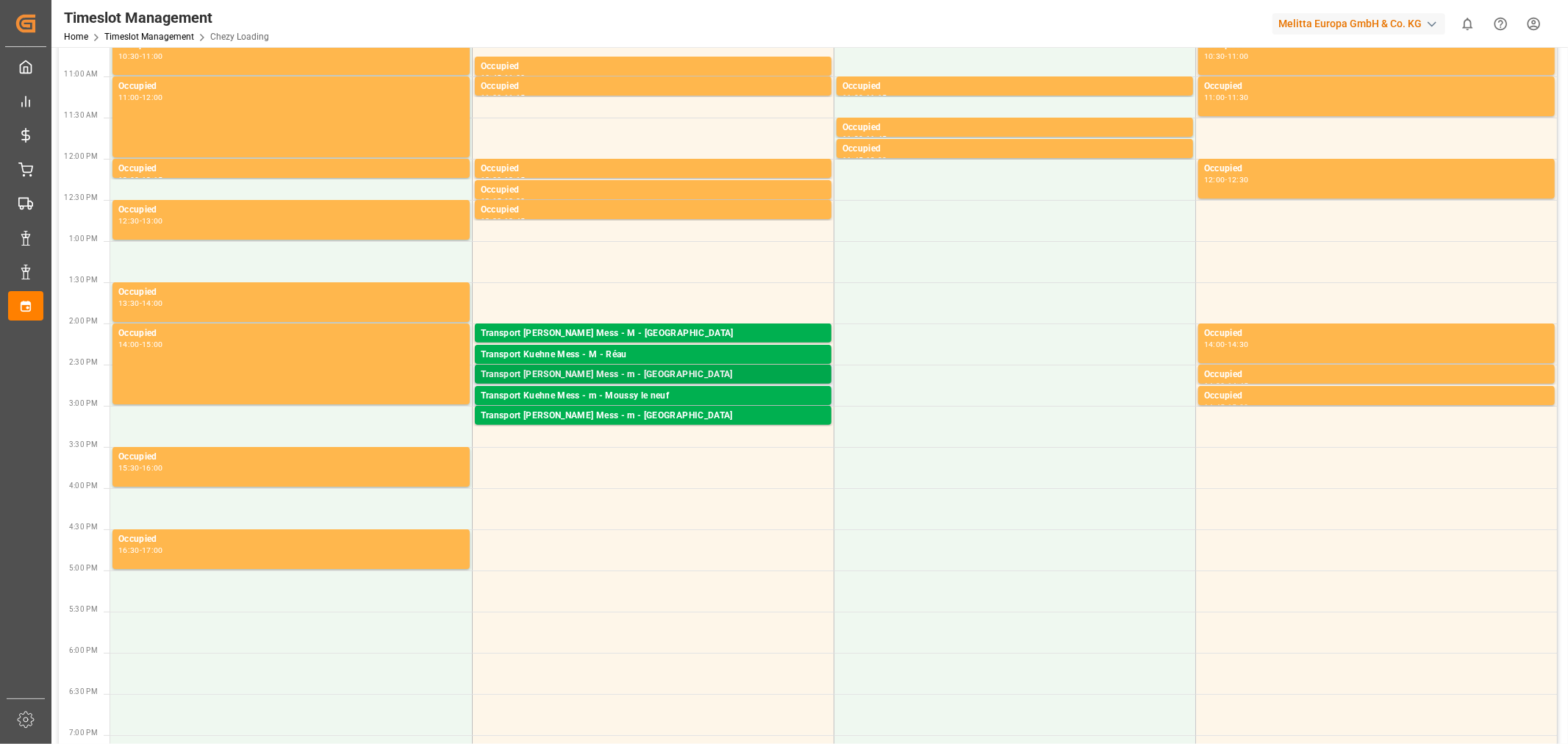
click at [614, 372] on div "Transport [PERSON_NAME] Mess - m - [GEOGRAPHIC_DATA]" at bounding box center [653, 375] width 344 height 15
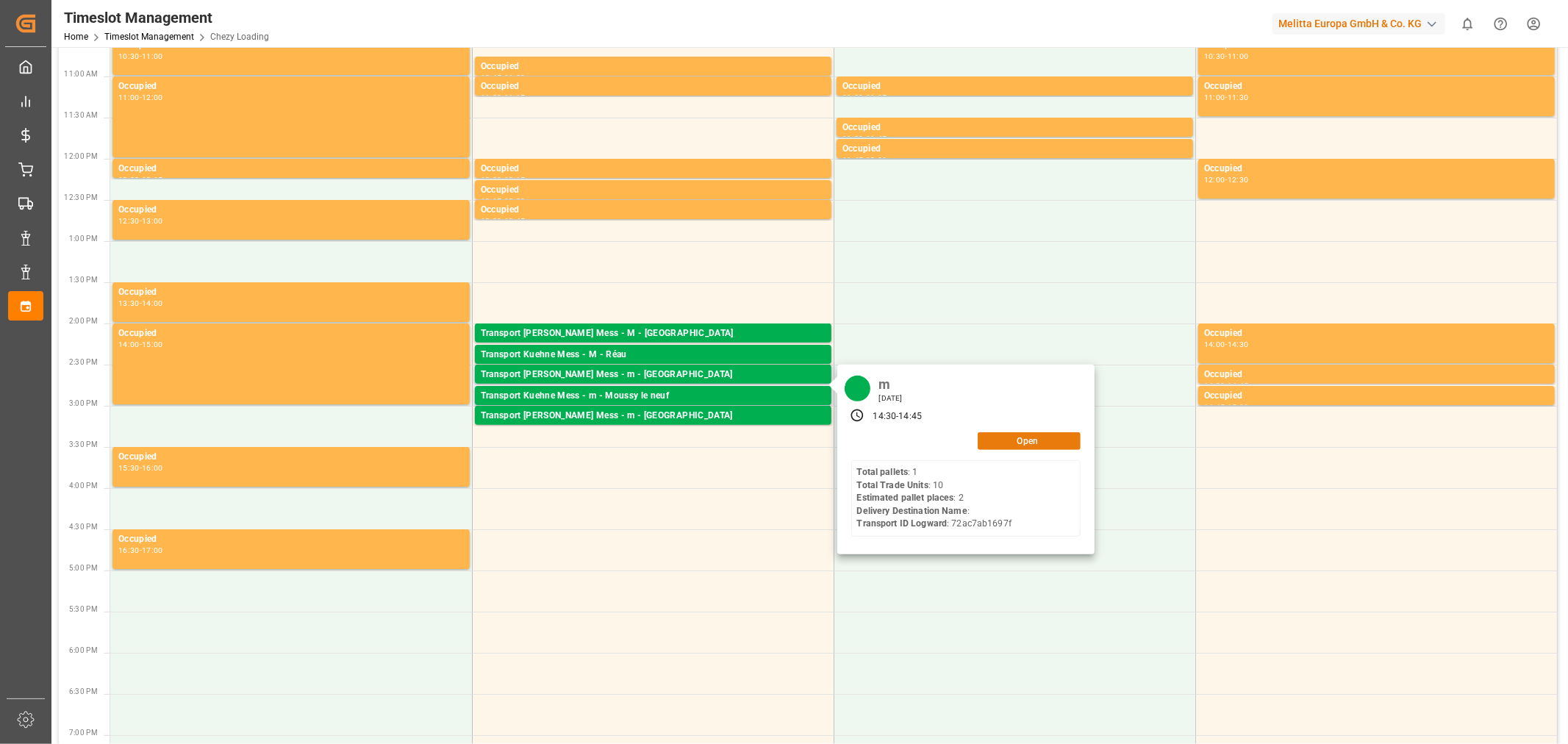
click at [1032, 439] on button "Open" at bounding box center [1029, 441] width 103 height 18
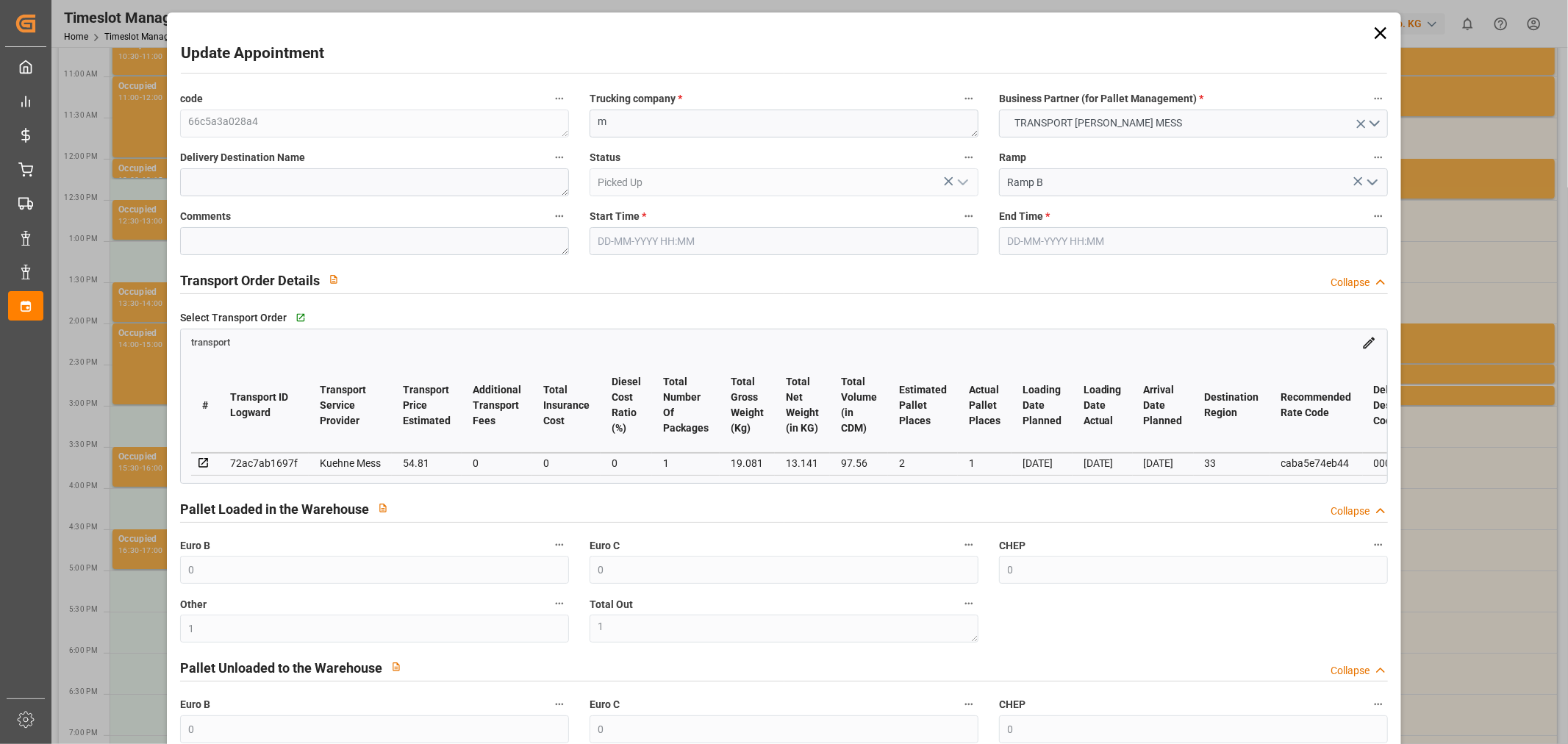
type input "0"
type input "1"
type input "0"
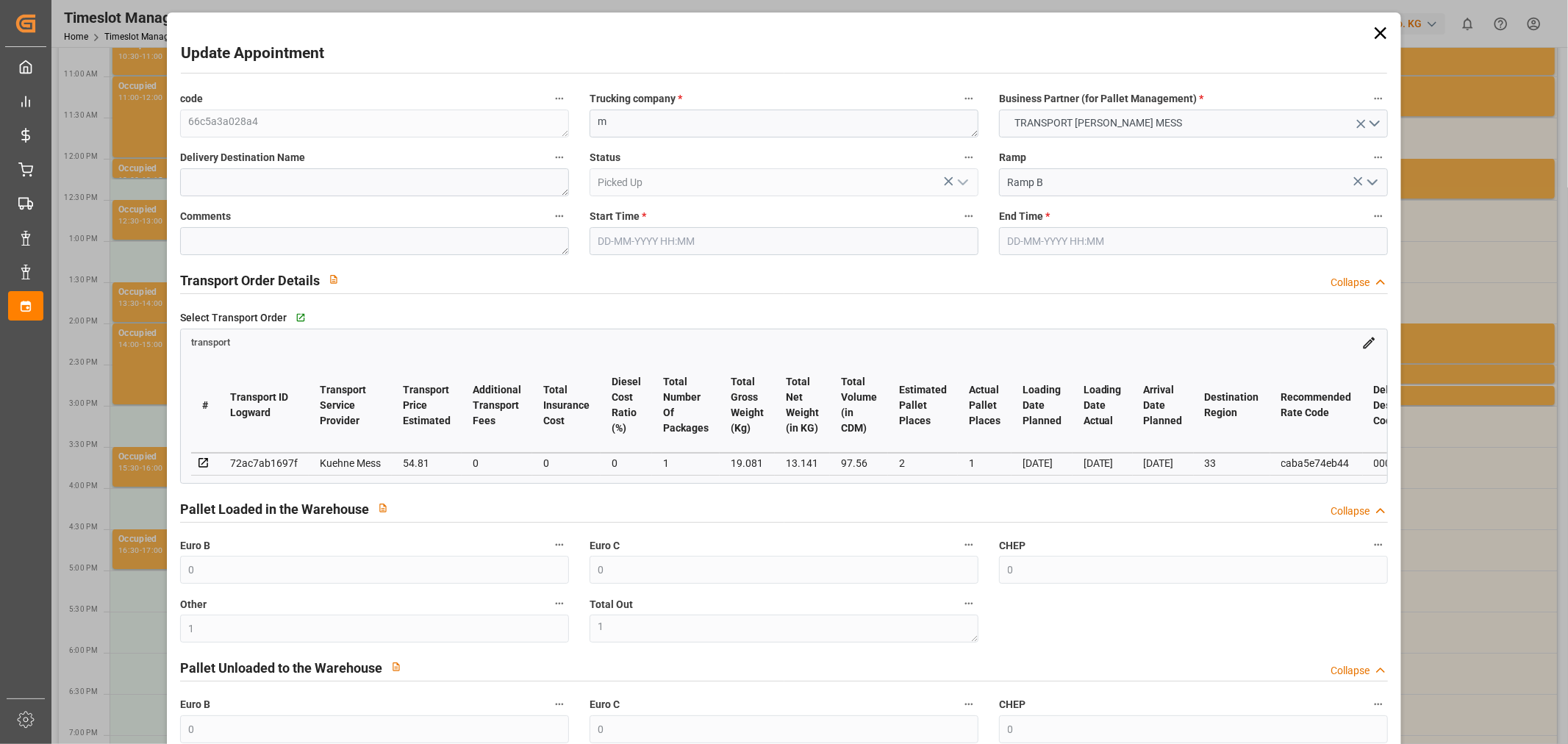
type input "0"
type input "2"
type input "1"
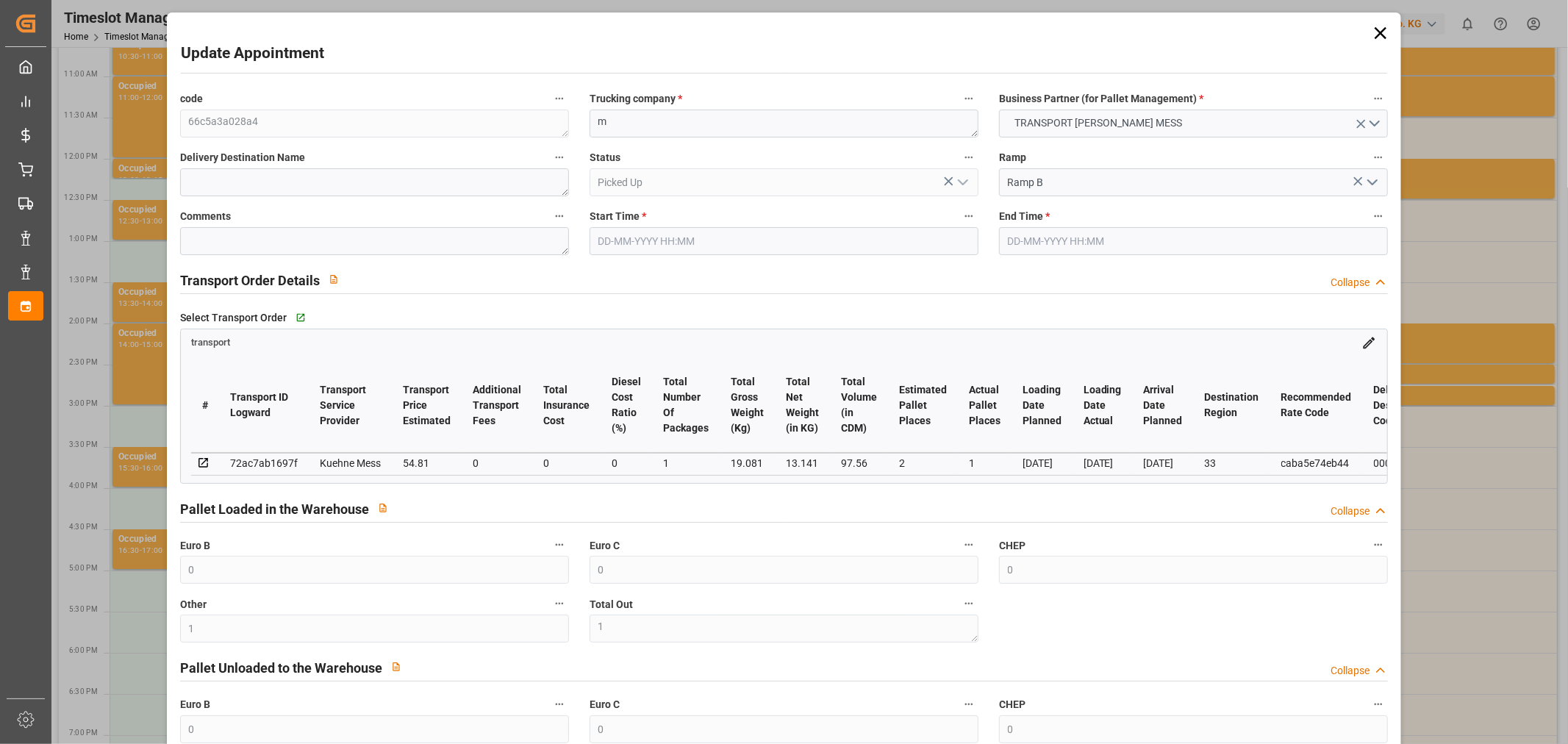
type input "54.81"
type input "0"
type input "54.81"
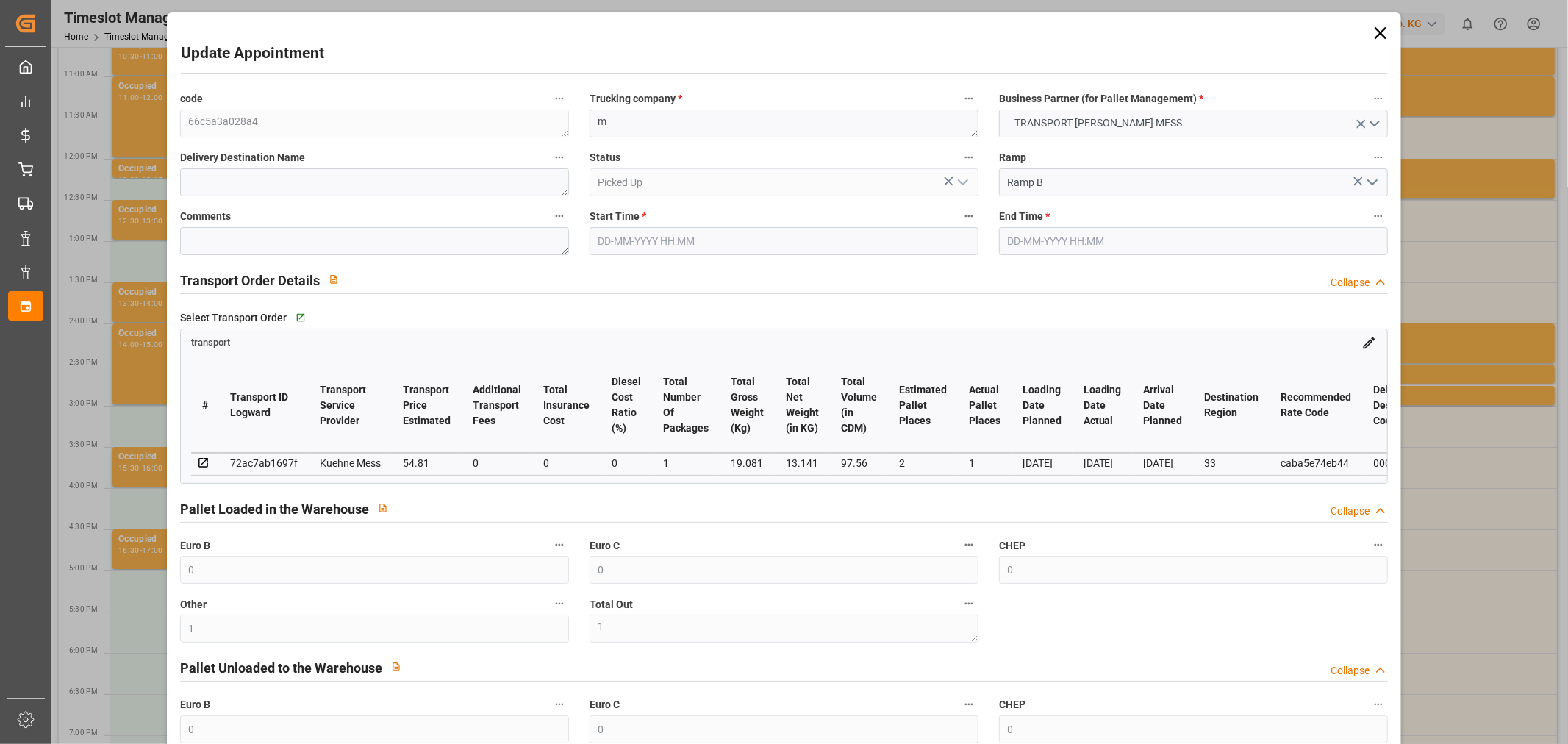
type input "0"
type input "1"
type input "13.141"
type input "42.08"
type input "97.56"
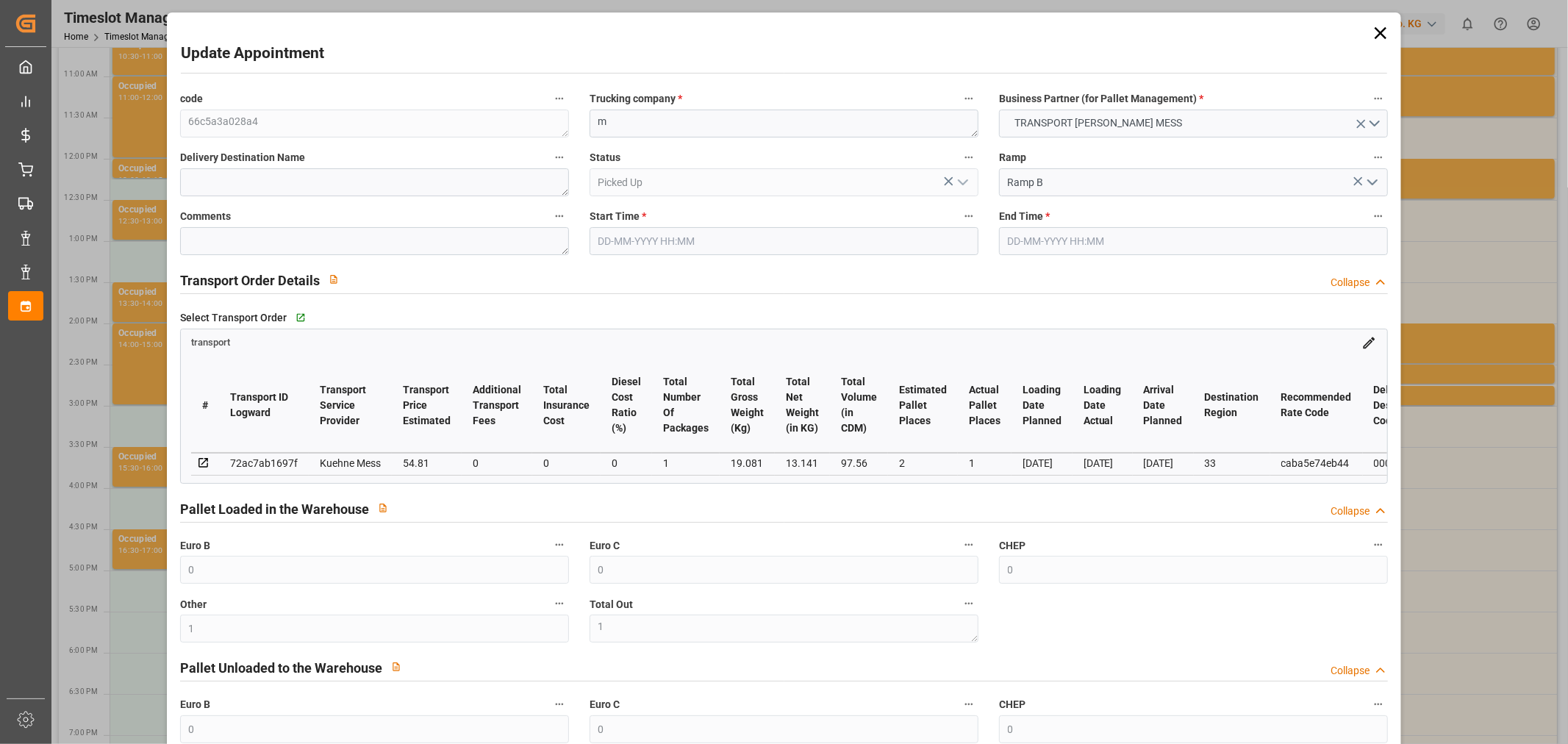
type input "33"
type input "1"
type input "10"
type input "2"
type input "101"
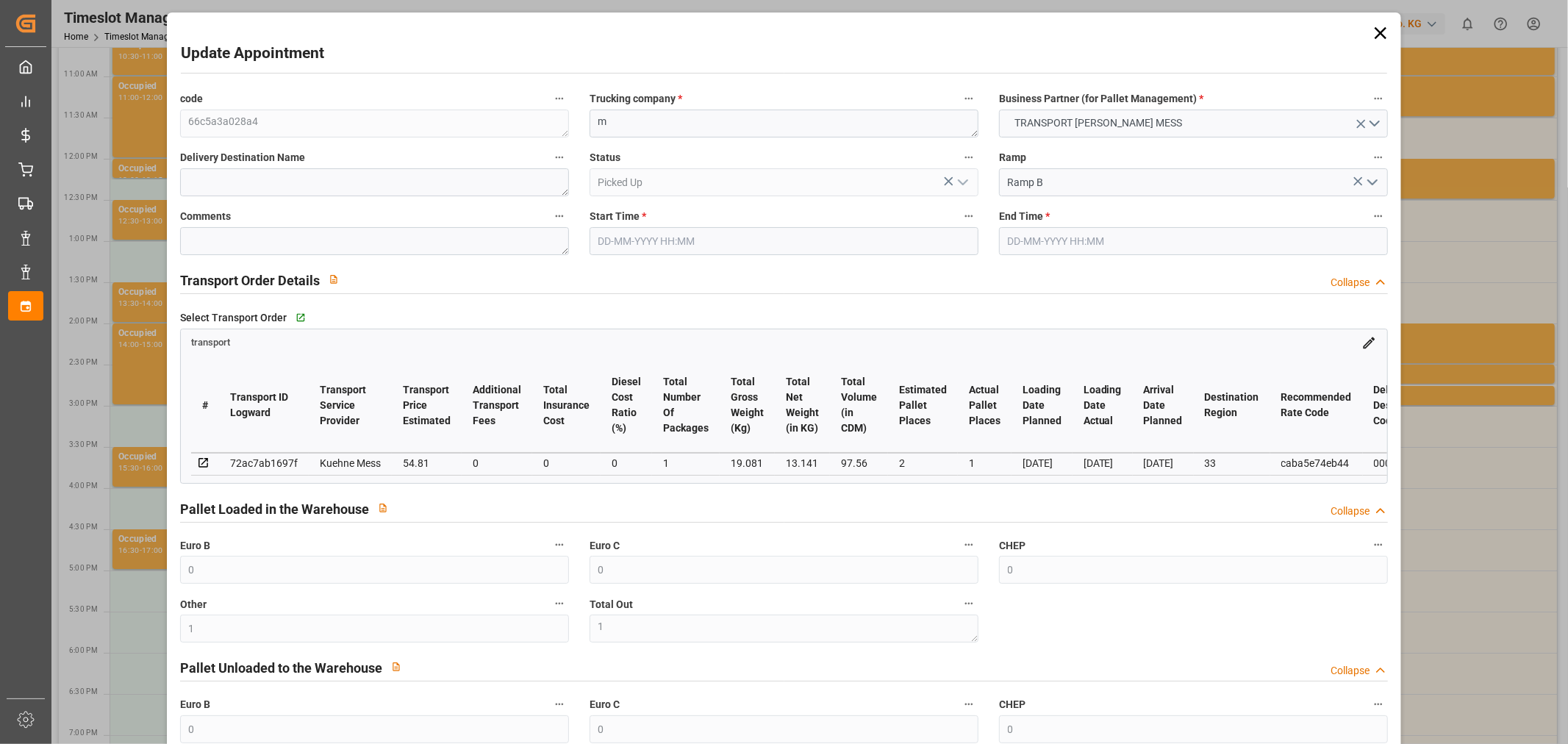
type input "19.081"
type input "0"
type input "4710.8598"
type input "0"
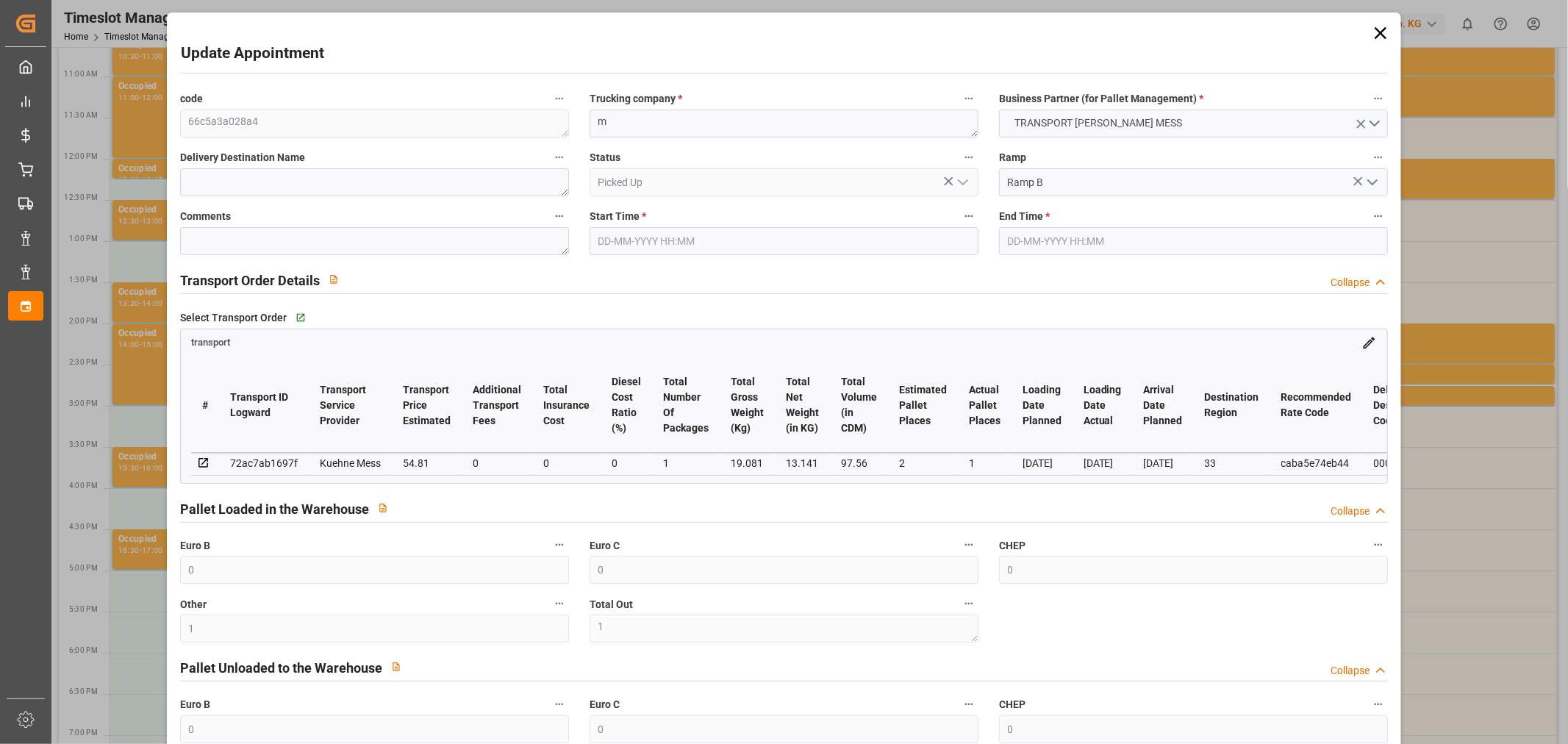
type input "21"
type input "35"
type input "[DATE] 14:30"
type input "[DATE] 14:45"
type input "[DATE] 11:39"
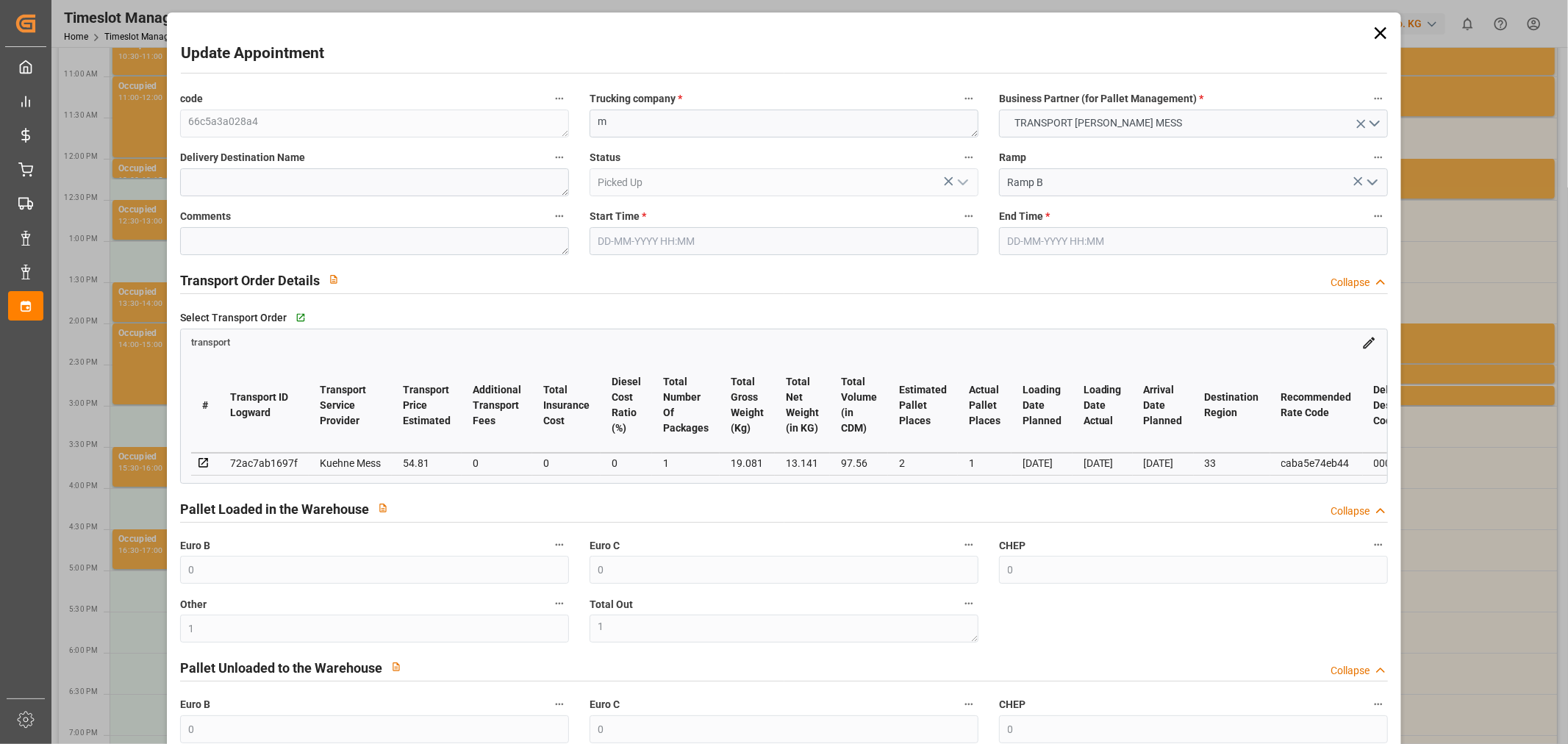
type input "[DATE] 11:39"
type input "[DATE]"
click at [1380, 32] on icon at bounding box center [1380, 33] width 21 height 21
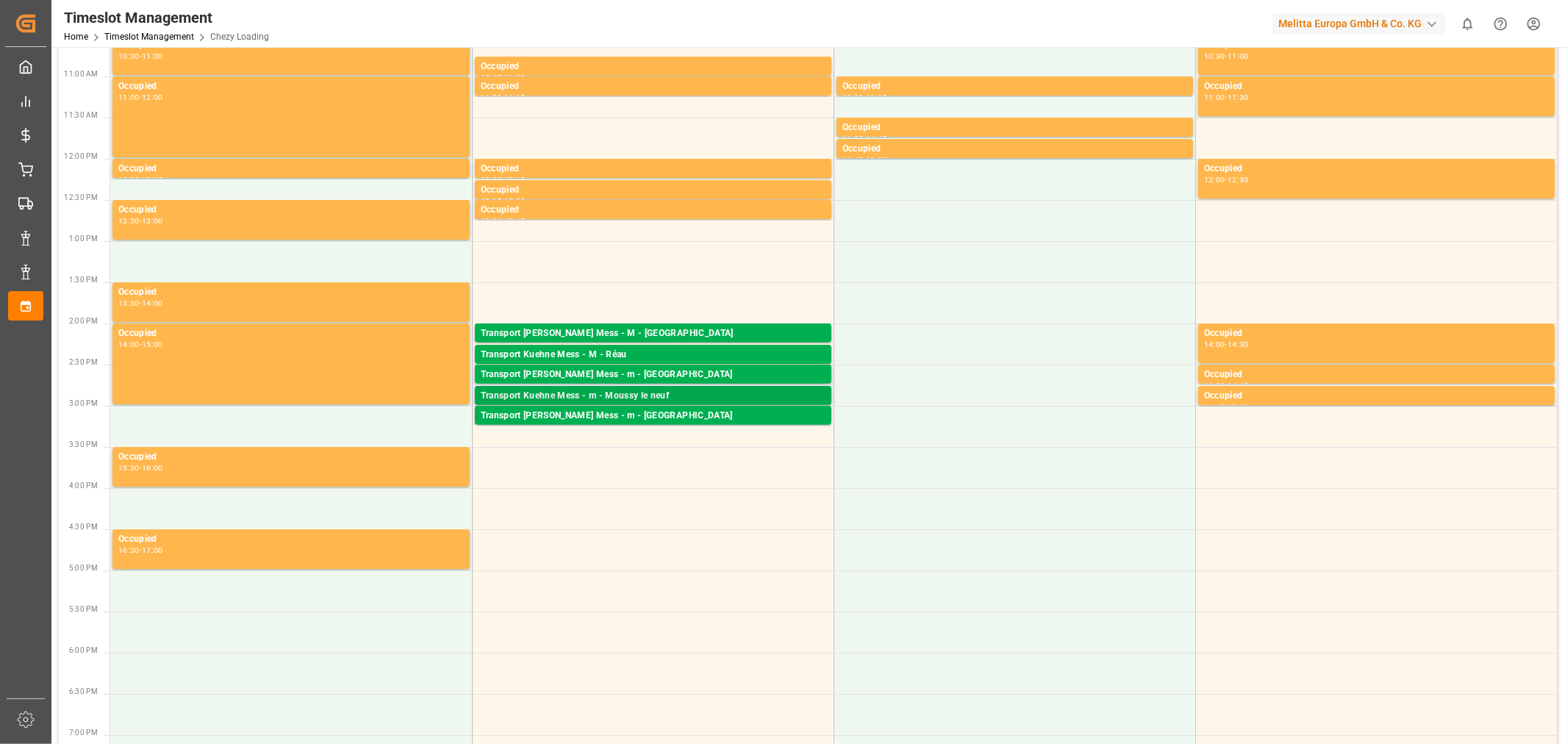
click at [650, 394] on div "Transport Kuehne Mess - m - Moussy le neuf" at bounding box center [653, 396] width 344 height 15
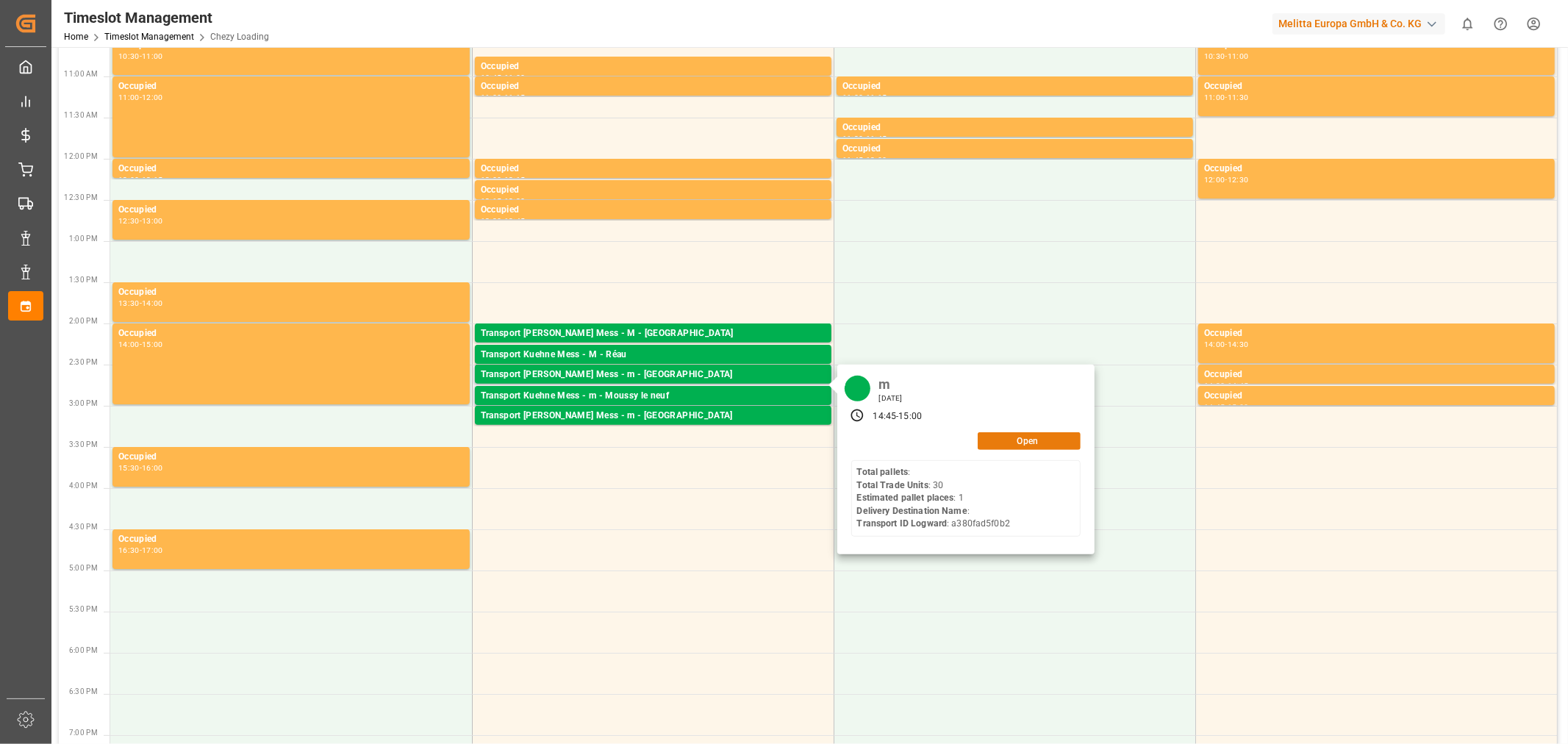
click at [1042, 447] on button "Open" at bounding box center [1029, 441] width 103 height 18
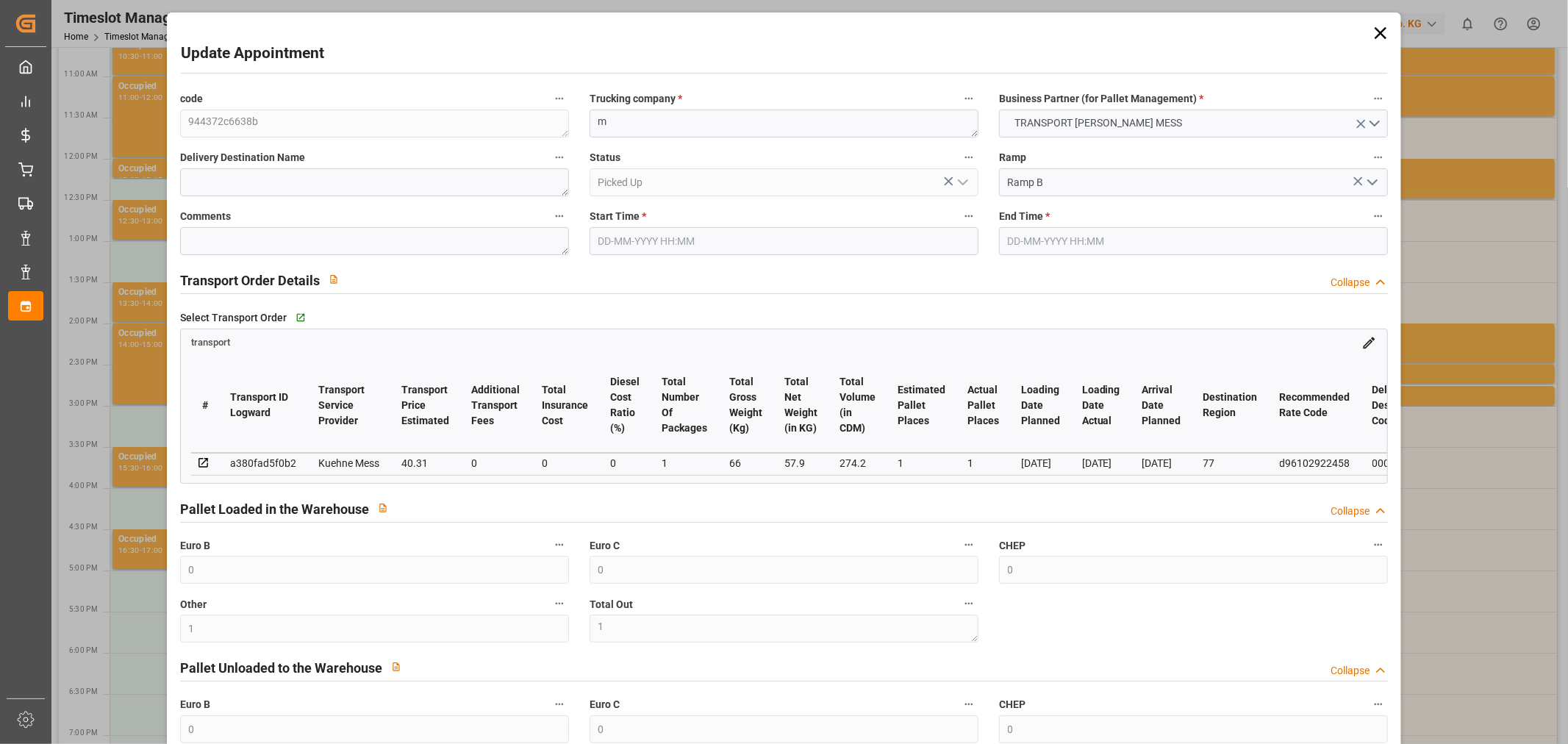
type input "0"
type input "1"
type input "0"
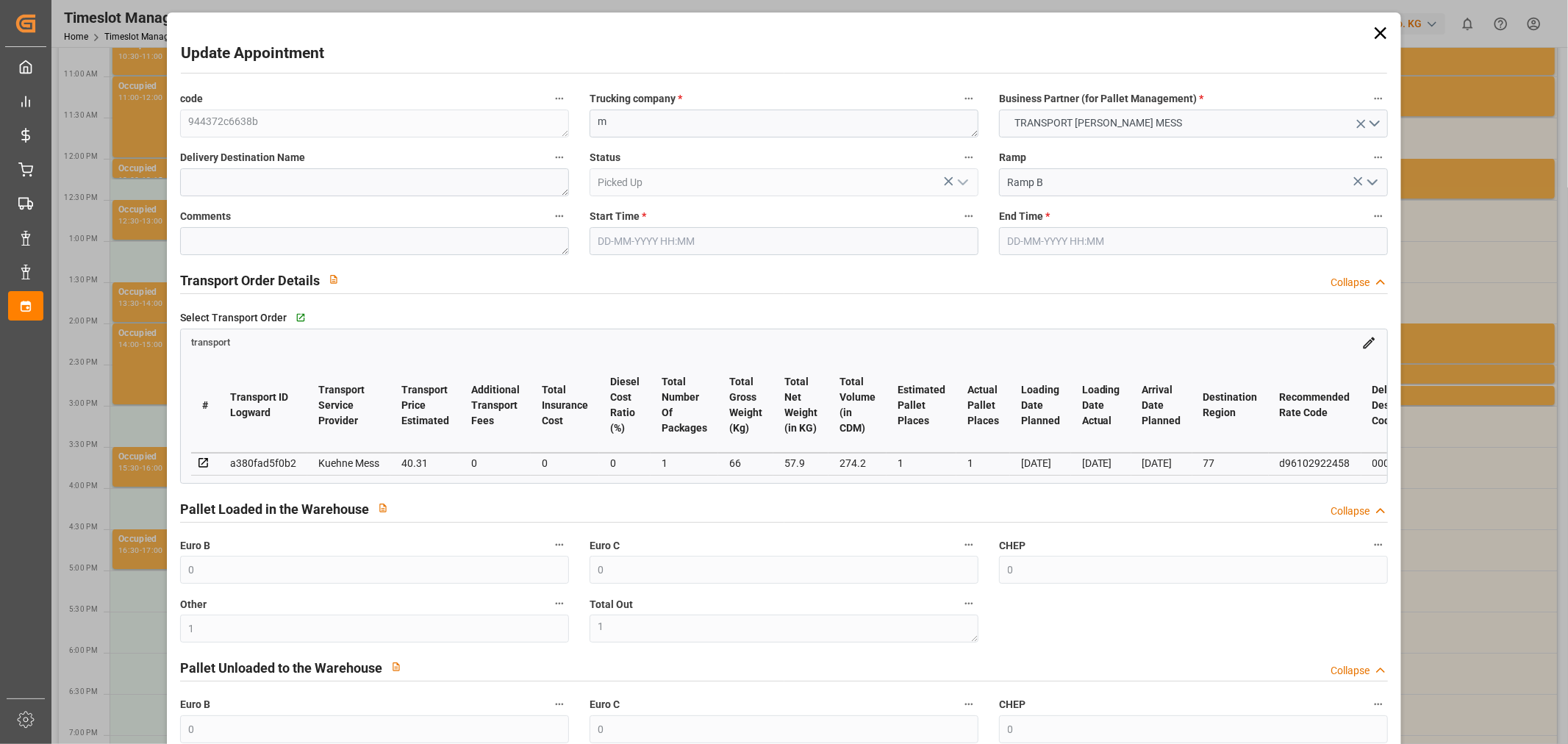
type input "0"
type input "1"
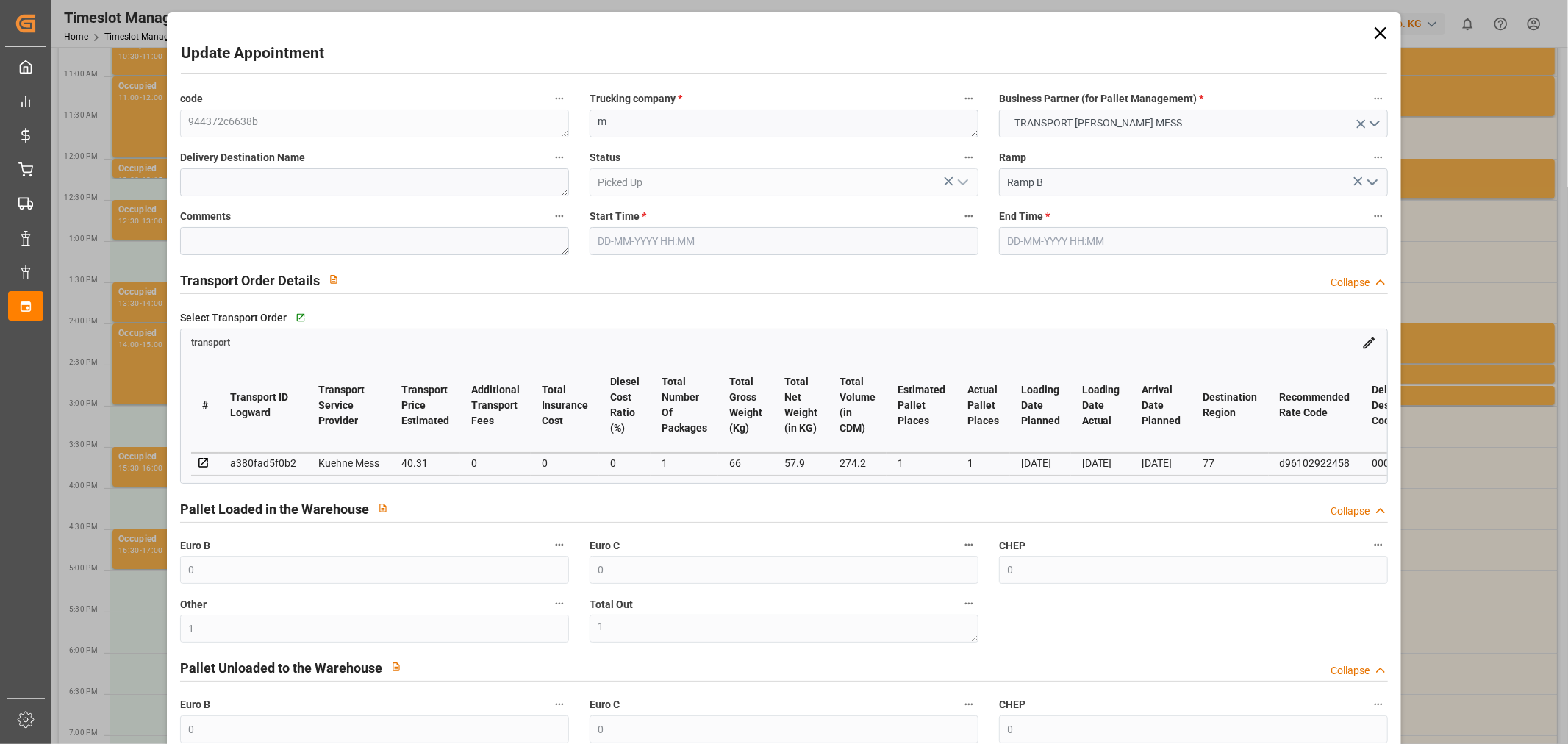
type input "40.31"
type input "0"
type input "40.31"
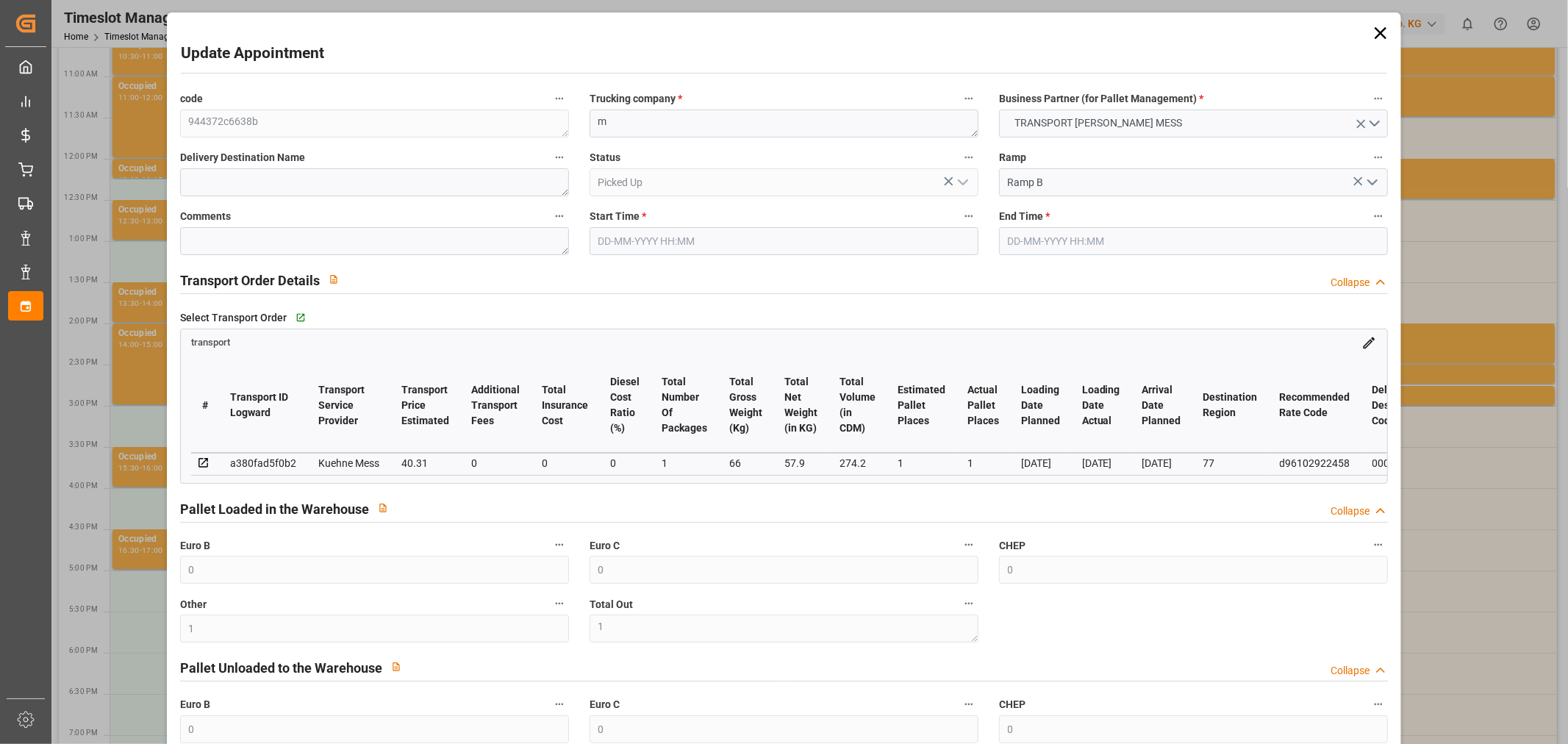
type input "0"
type input "1"
type input "57.9"
type input "89"
type input "274.2"
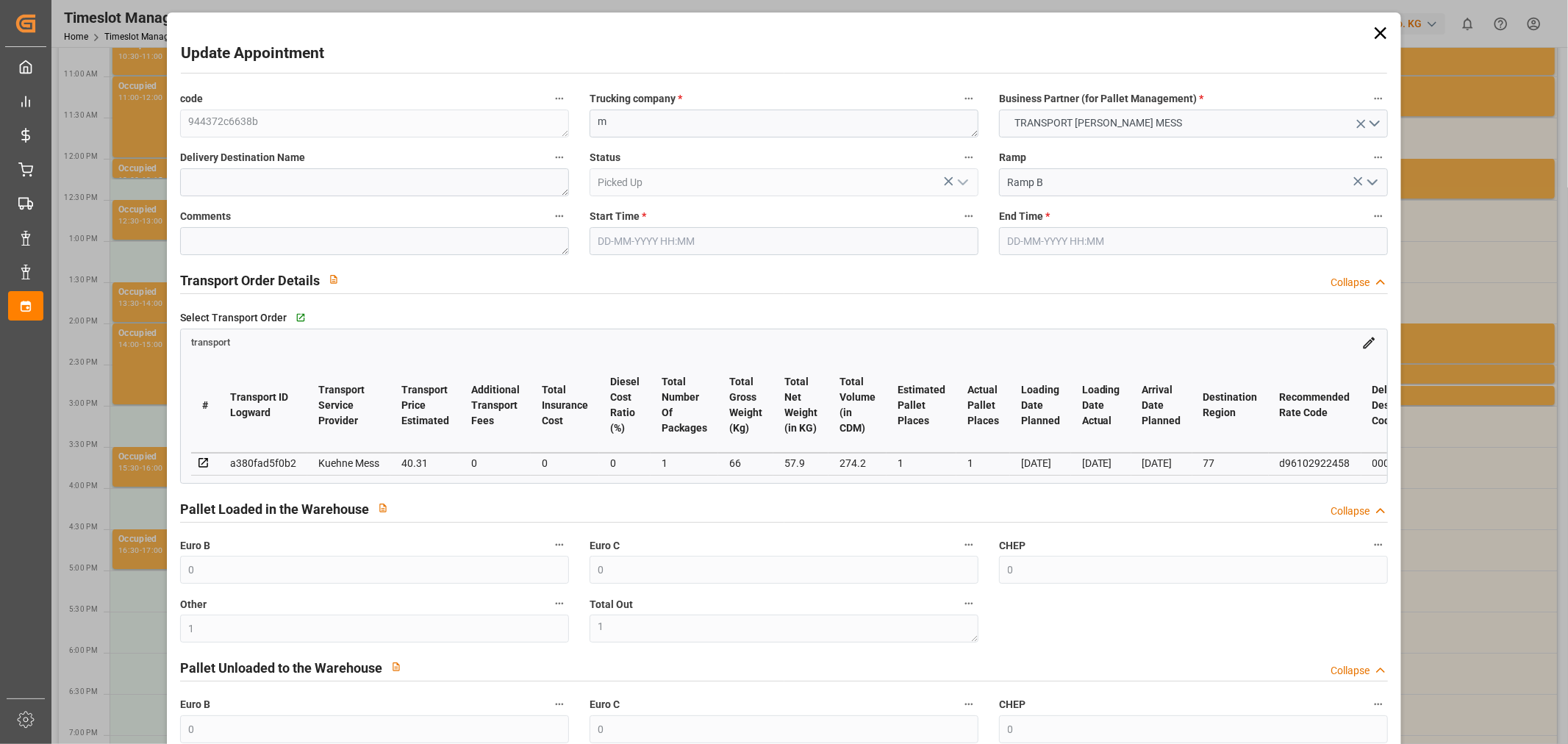
type input "77"
type input "0"
type input "30"
type input "1"
type input "101"
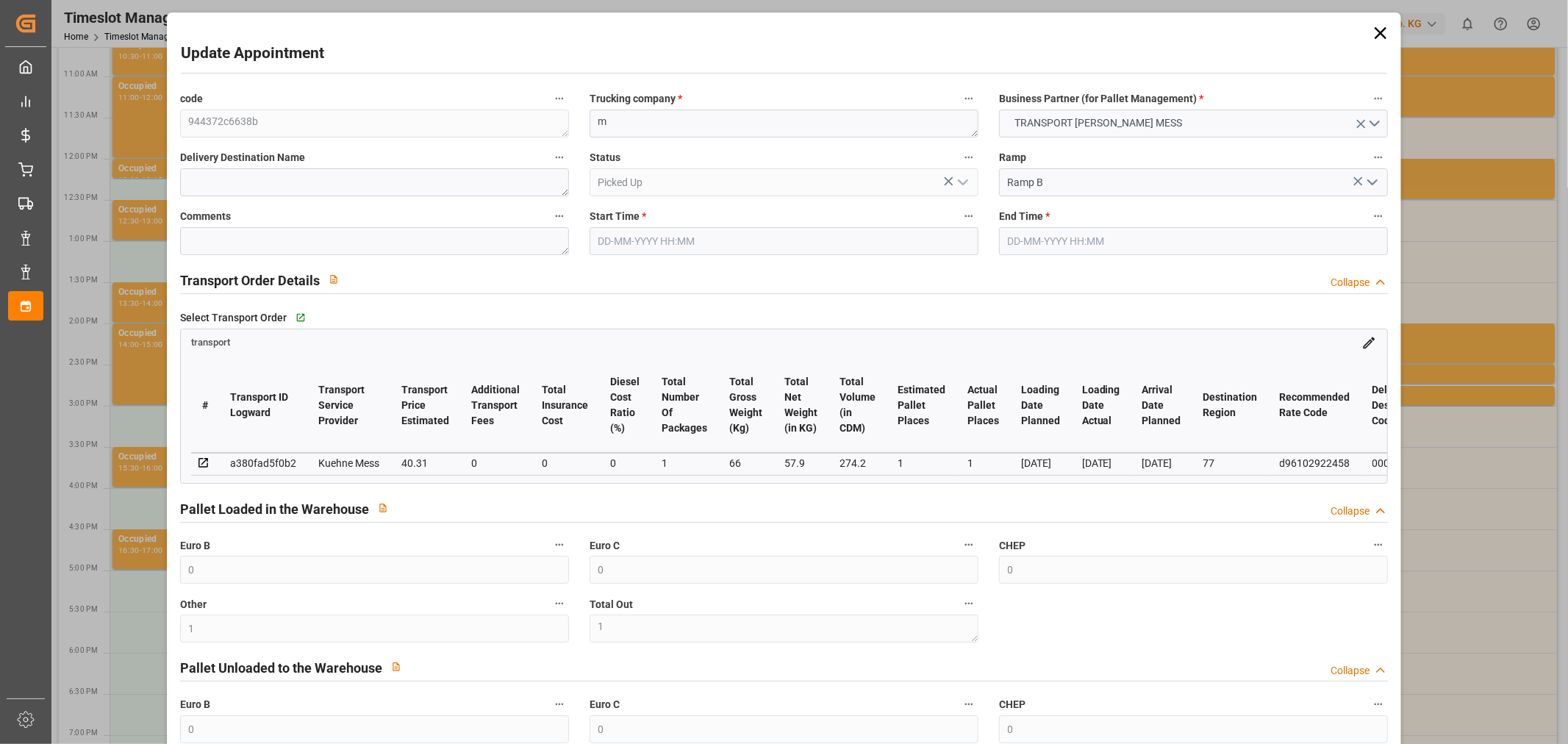
type input "66"
type input "0"
type input "4710.8598"
type input "0"
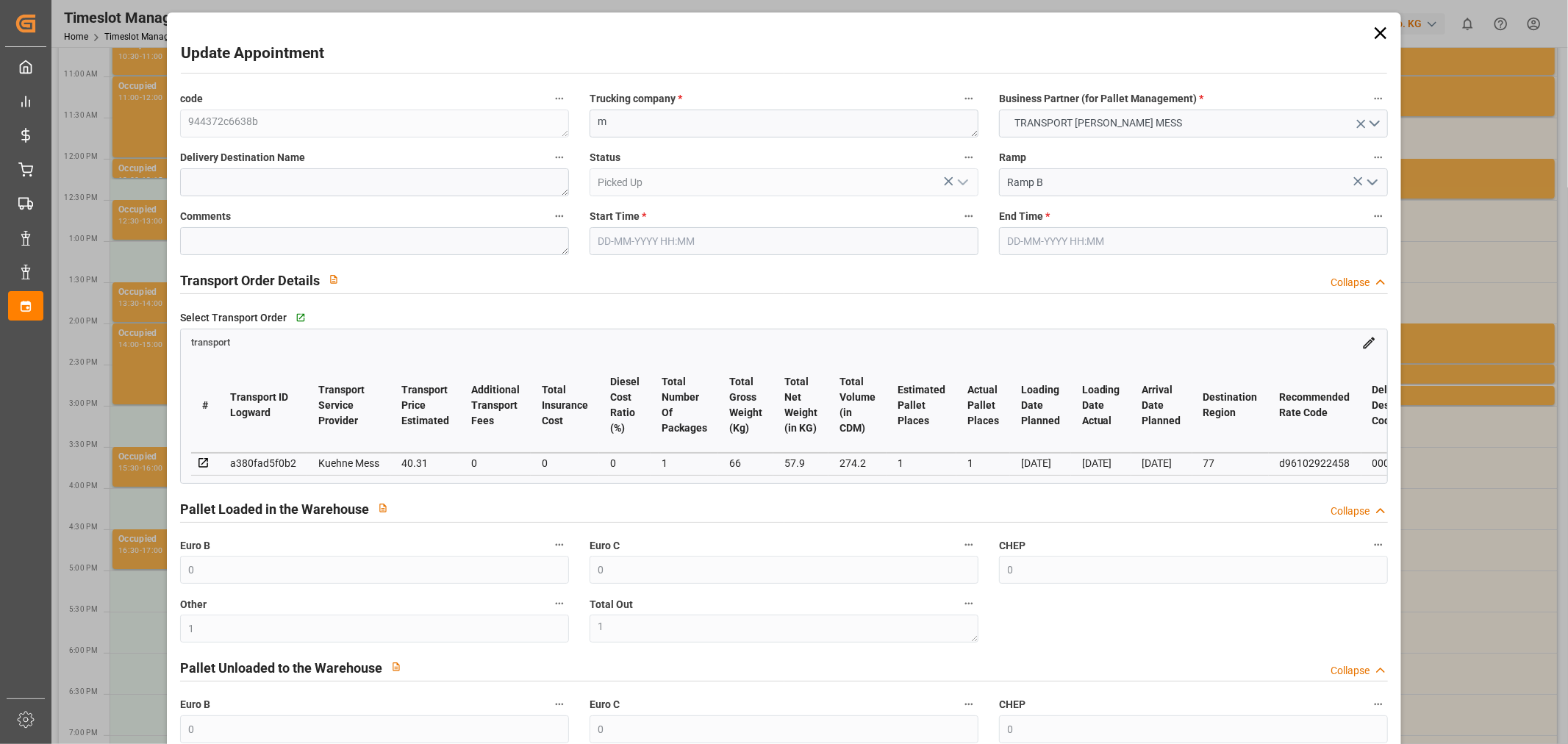
type input "21"
type input "35"
type input "[DATE] 14:45"
type input "[DATE] 15:00"
type input "[DATE] 11:40"
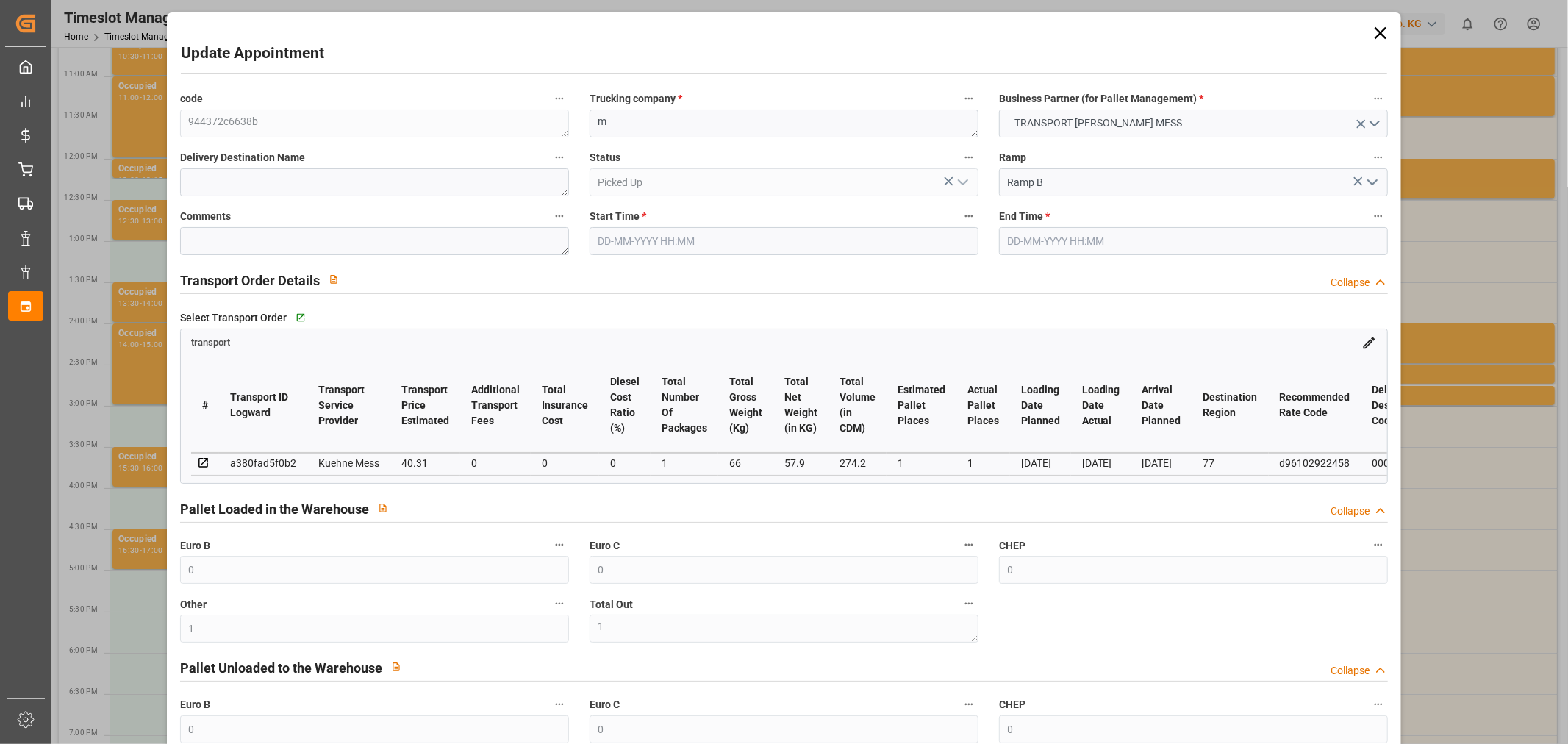
type input "[DATE] 11:40"
type input "[DATE]"
click at [1378, 38] on icon at bounding box center [1380, 33] width 21 height 21
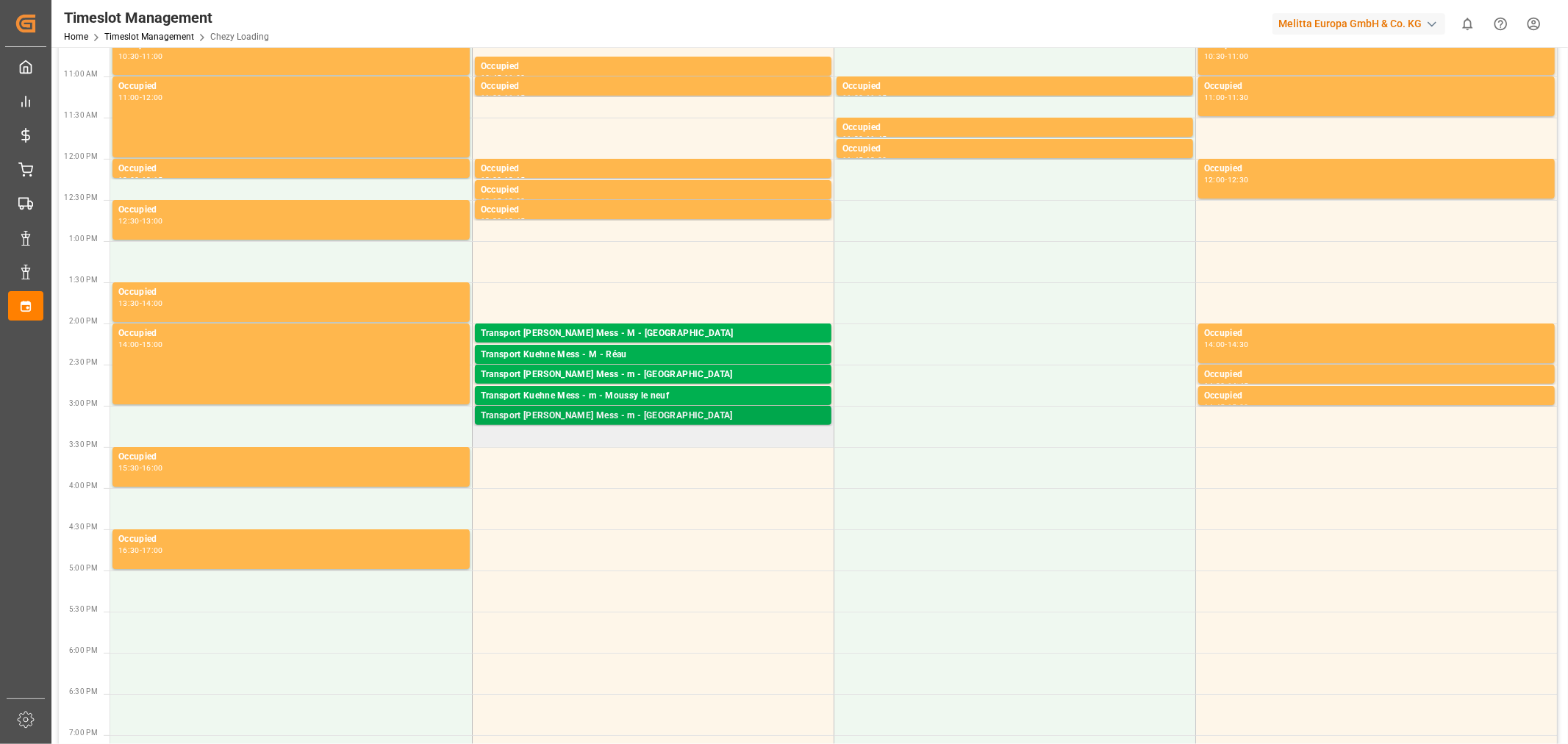
click at [553, 415] on div "Transport [PERSON_NAME] Mess - m - [GEOGRAPHIC_DATA]" at bounding box center [653, 416] width 344 height 15
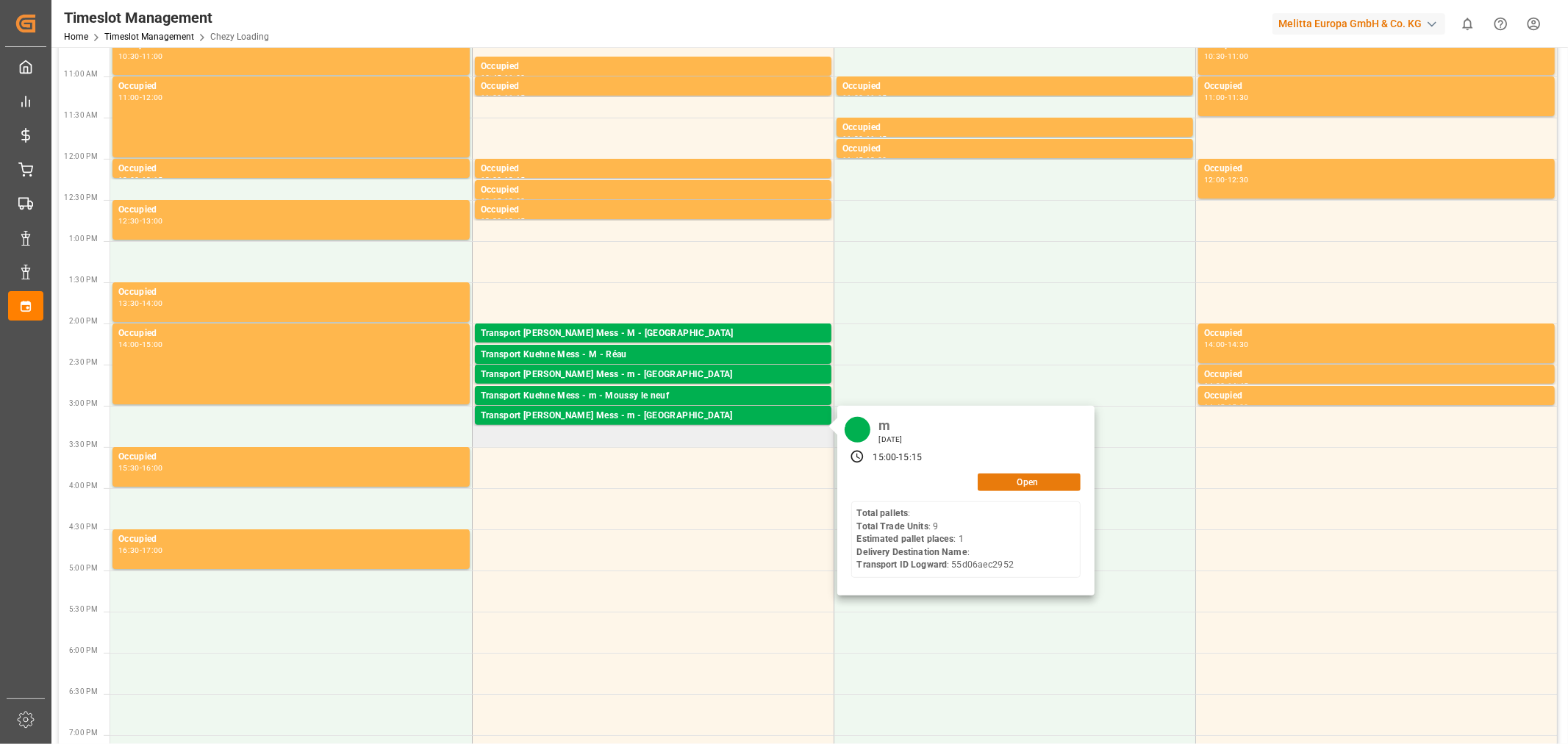
click at [1068, 486] on button "Open" at bounding box center [1029, 482] width 103 height 18
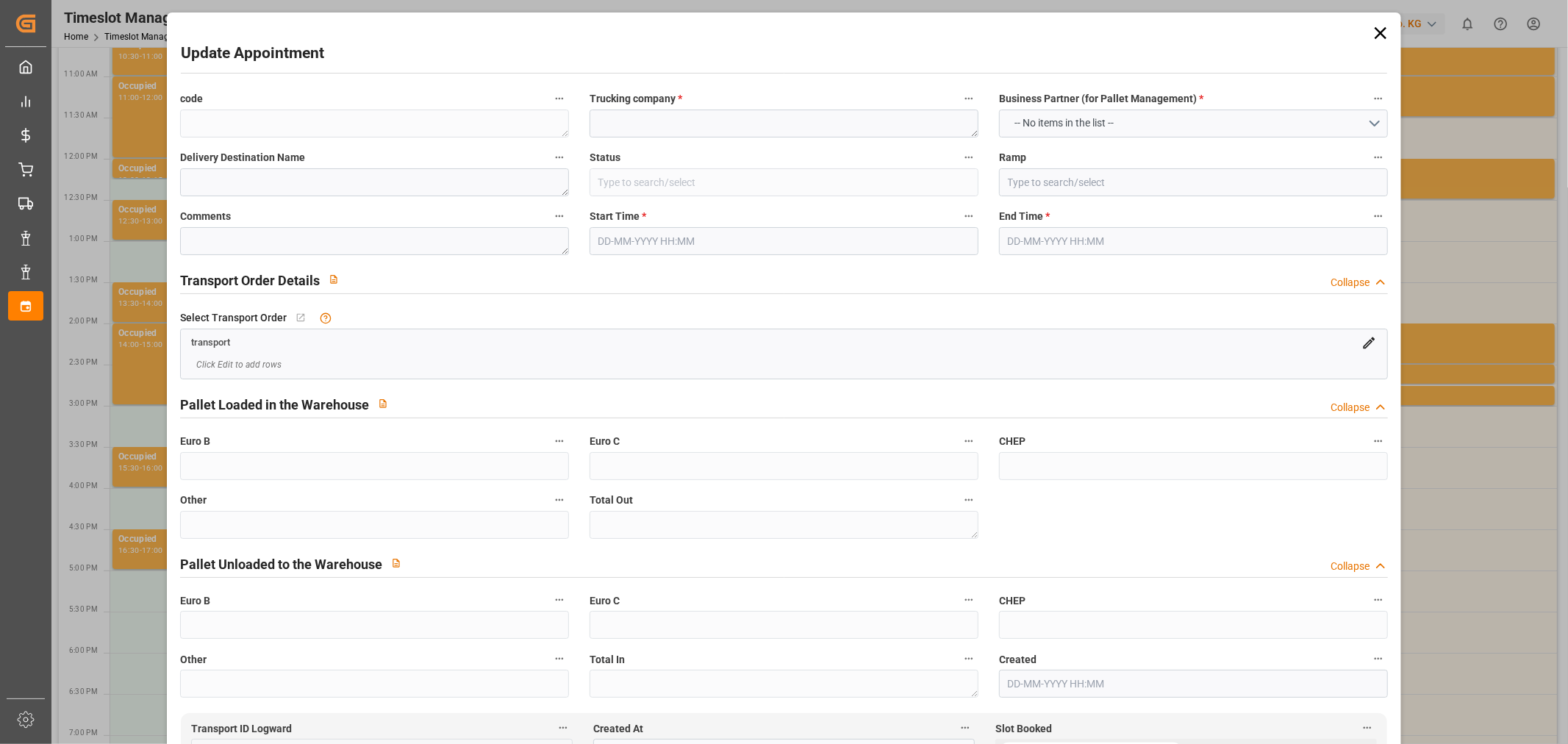
type textarea "096138ee8264"
type textarea "m"
type input "Picked Up"
type input "Ramp B"
type textarea "1"
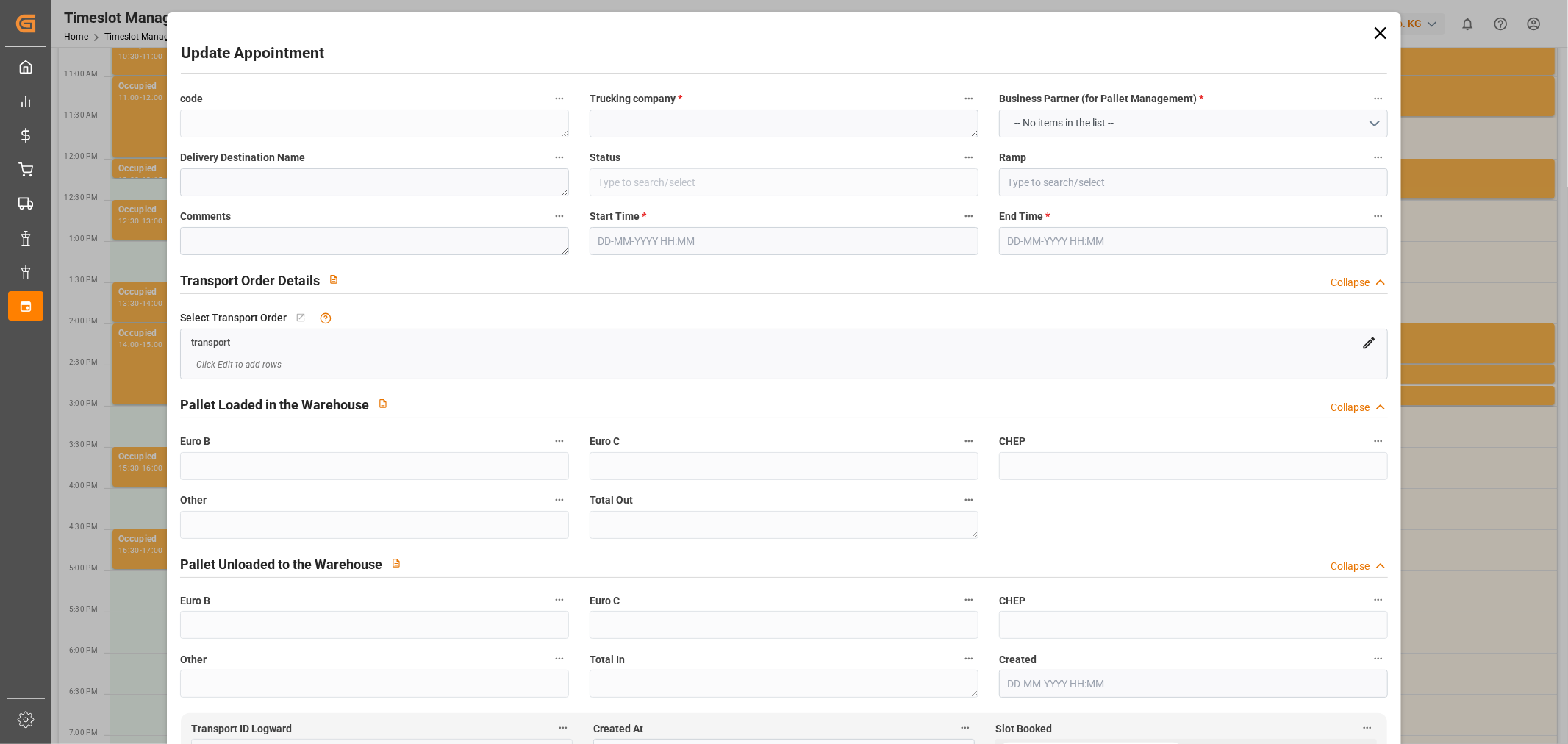
type textarea "0"
type textarea "55d06aec2952"
type textarea "SAINT DIDIER"
type textarea "0000707971"
type textarea "096138ee8264"
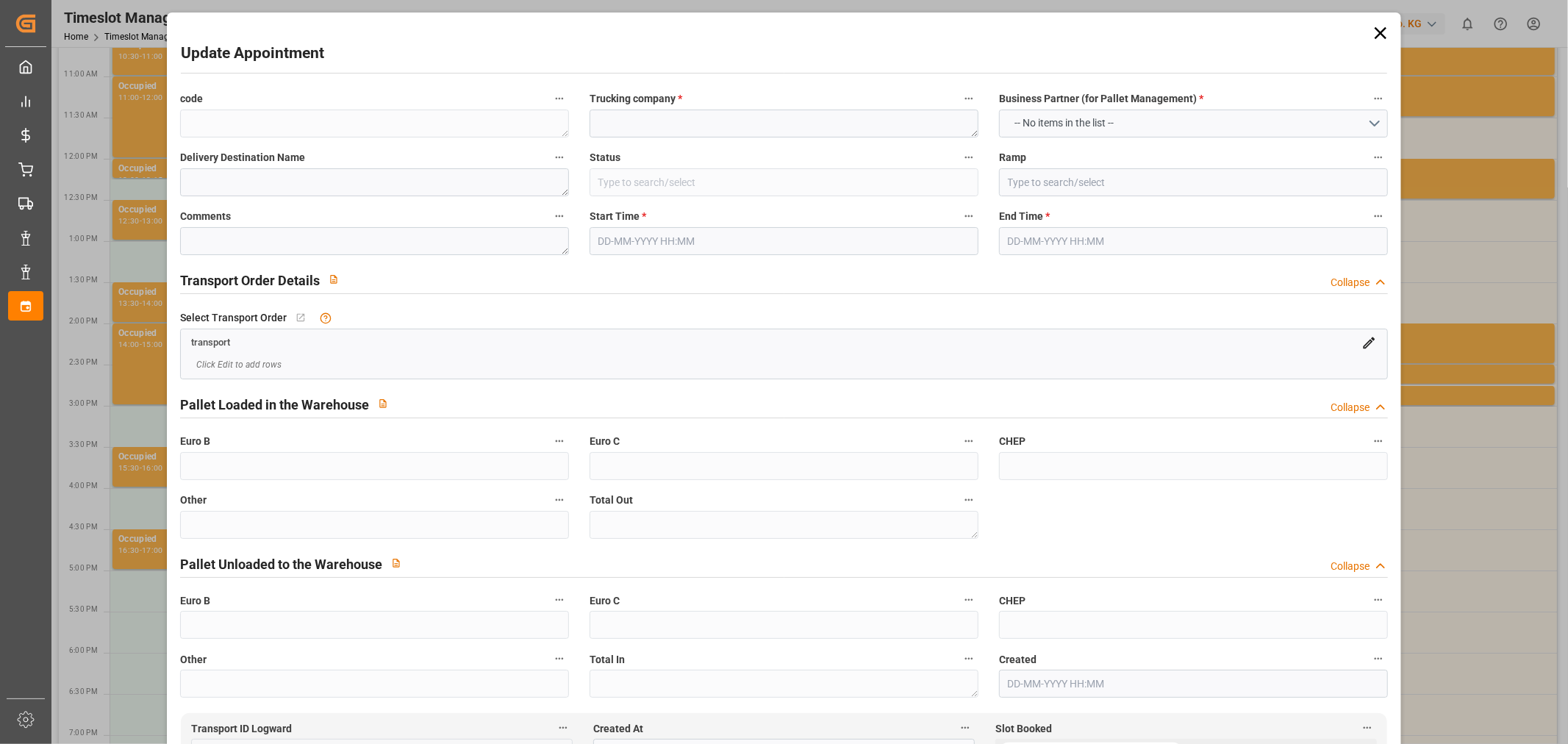
type textarea "FR-02570"
type textarea "FR"
type input "Road"
type input "FR"
type input "02570"
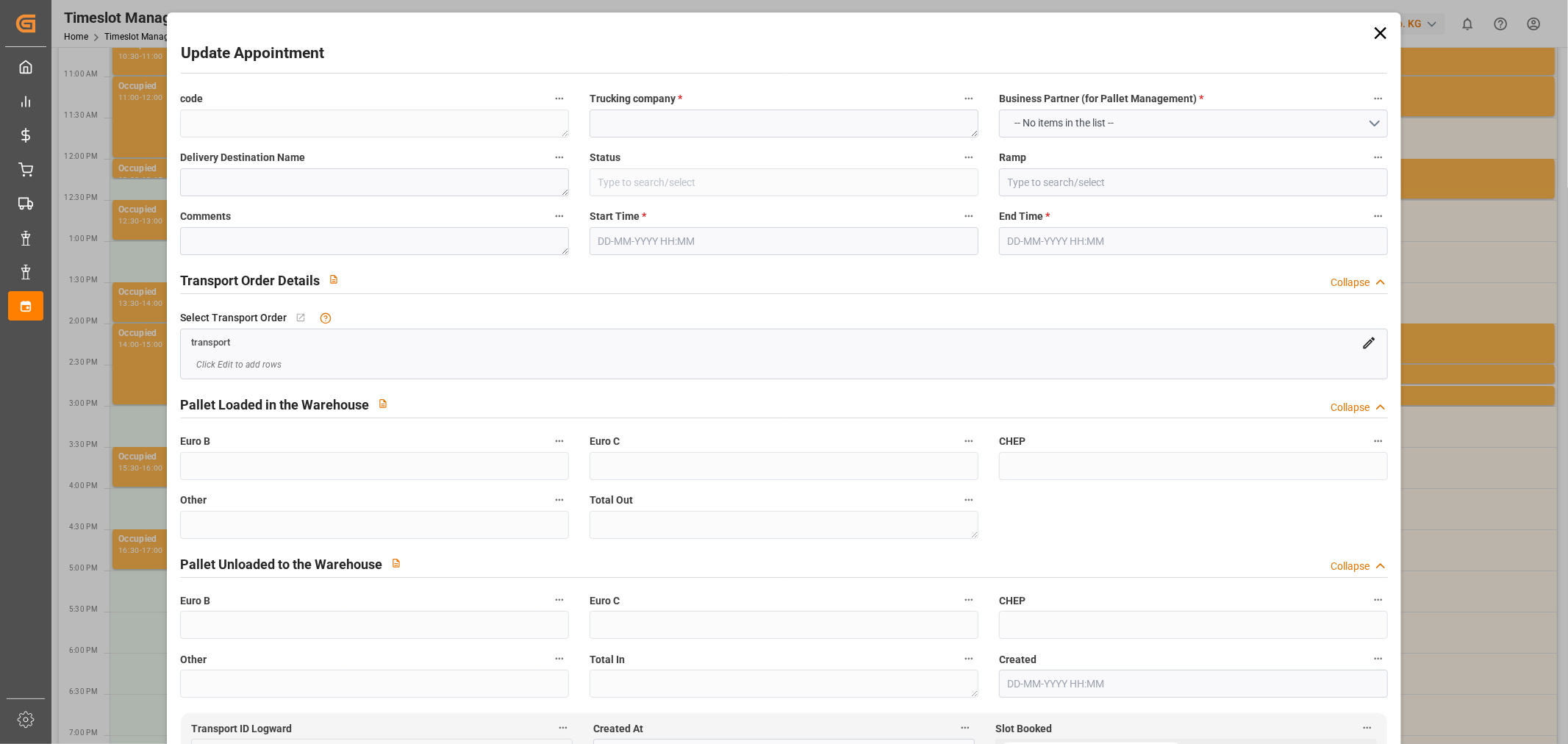
type input "FR"
type input "84210"
type input "Small Shipment"
type input "3.5-7.5 t"
type input "EURO 6"
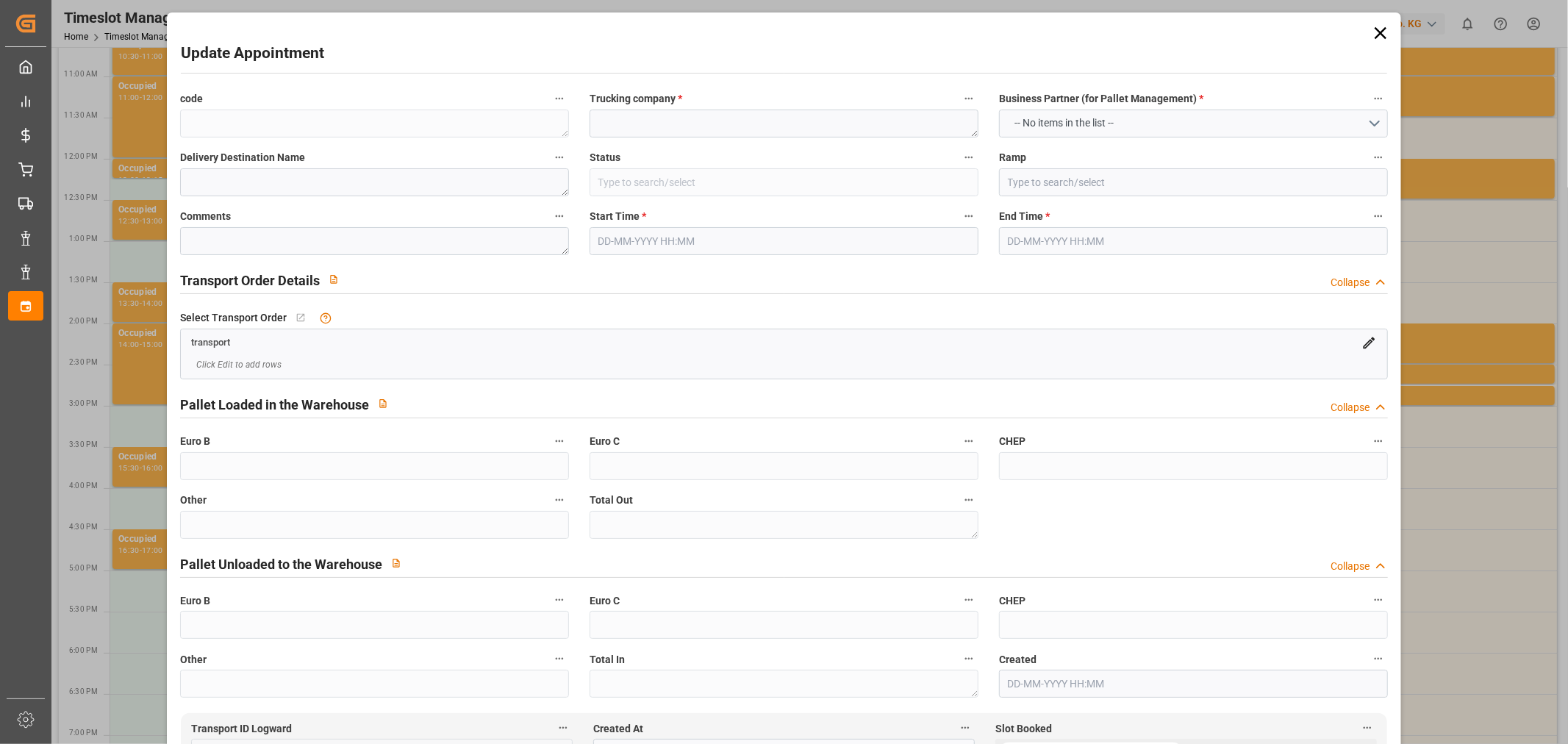
type input "Diesel"
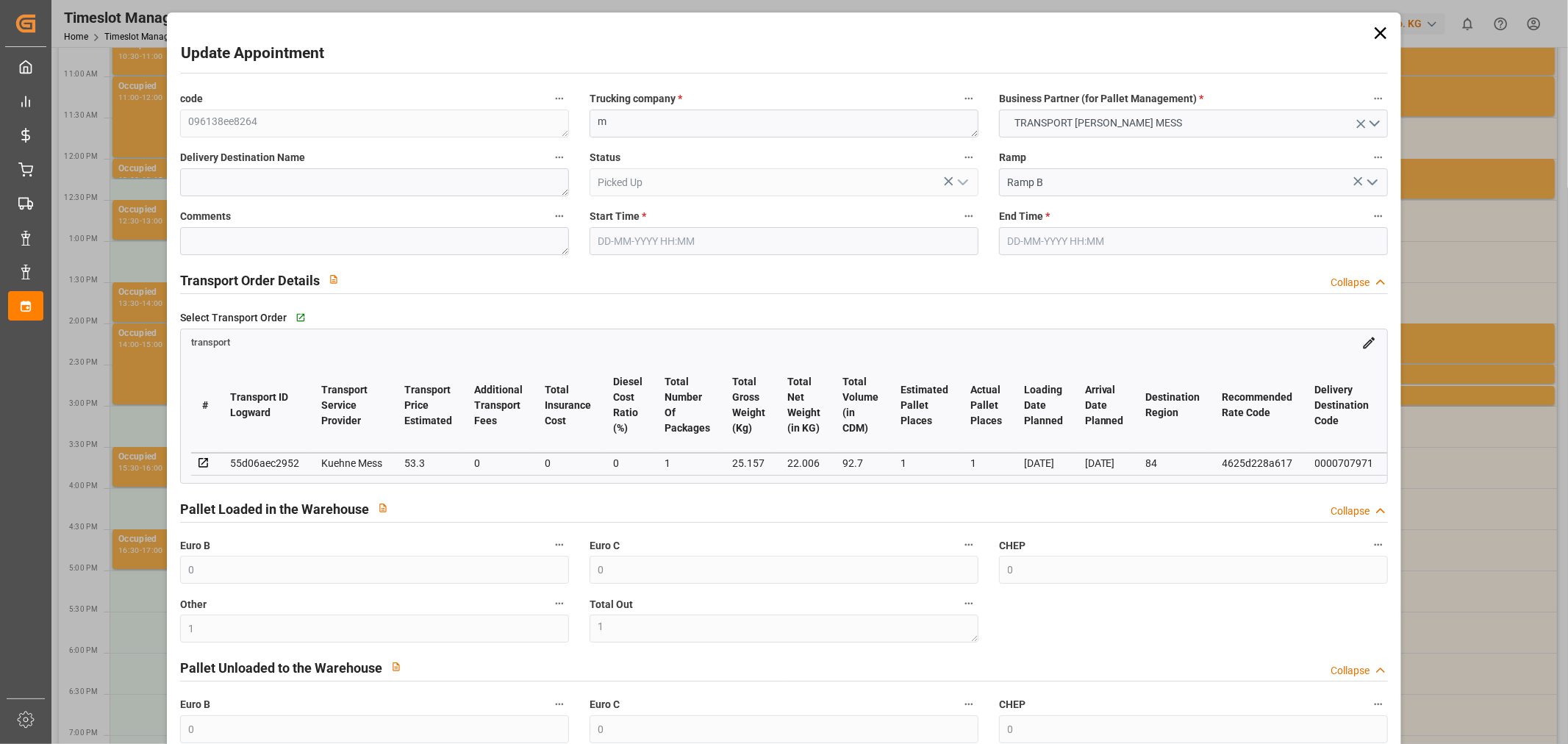
type input "0"
type input "1"
type input "0"
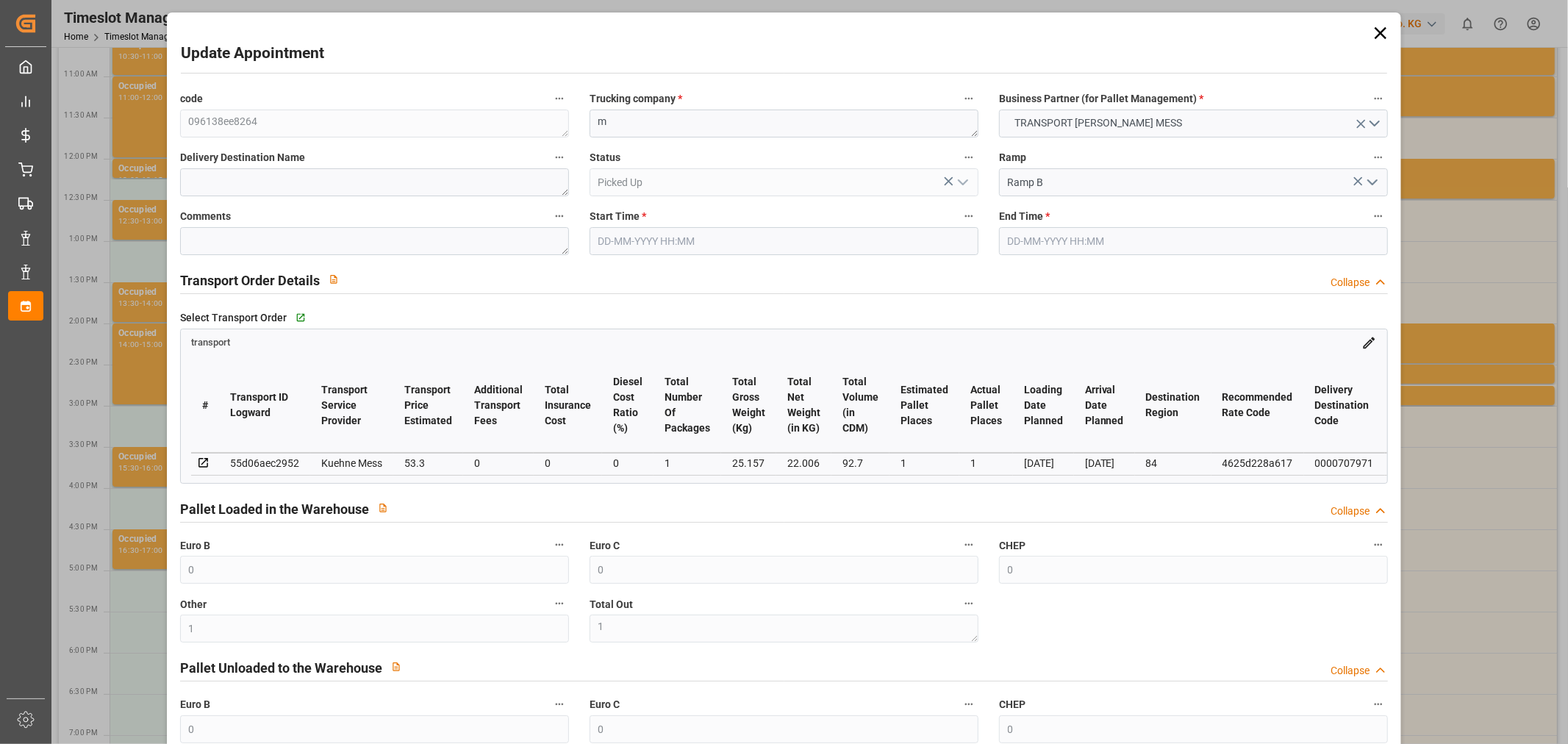
type input "0"
type input "1"
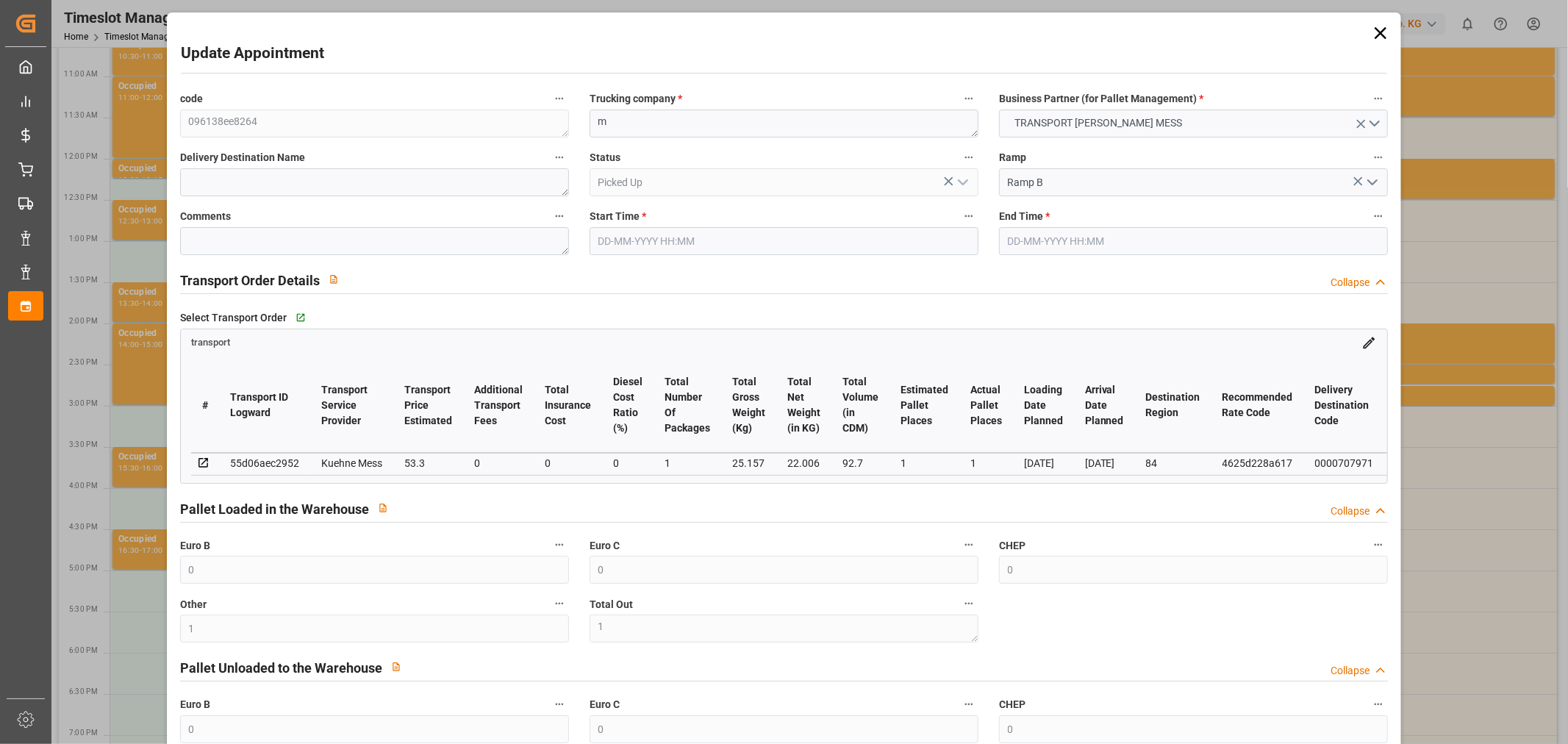
type input "53.3"
type input "0"
type input "53.3"
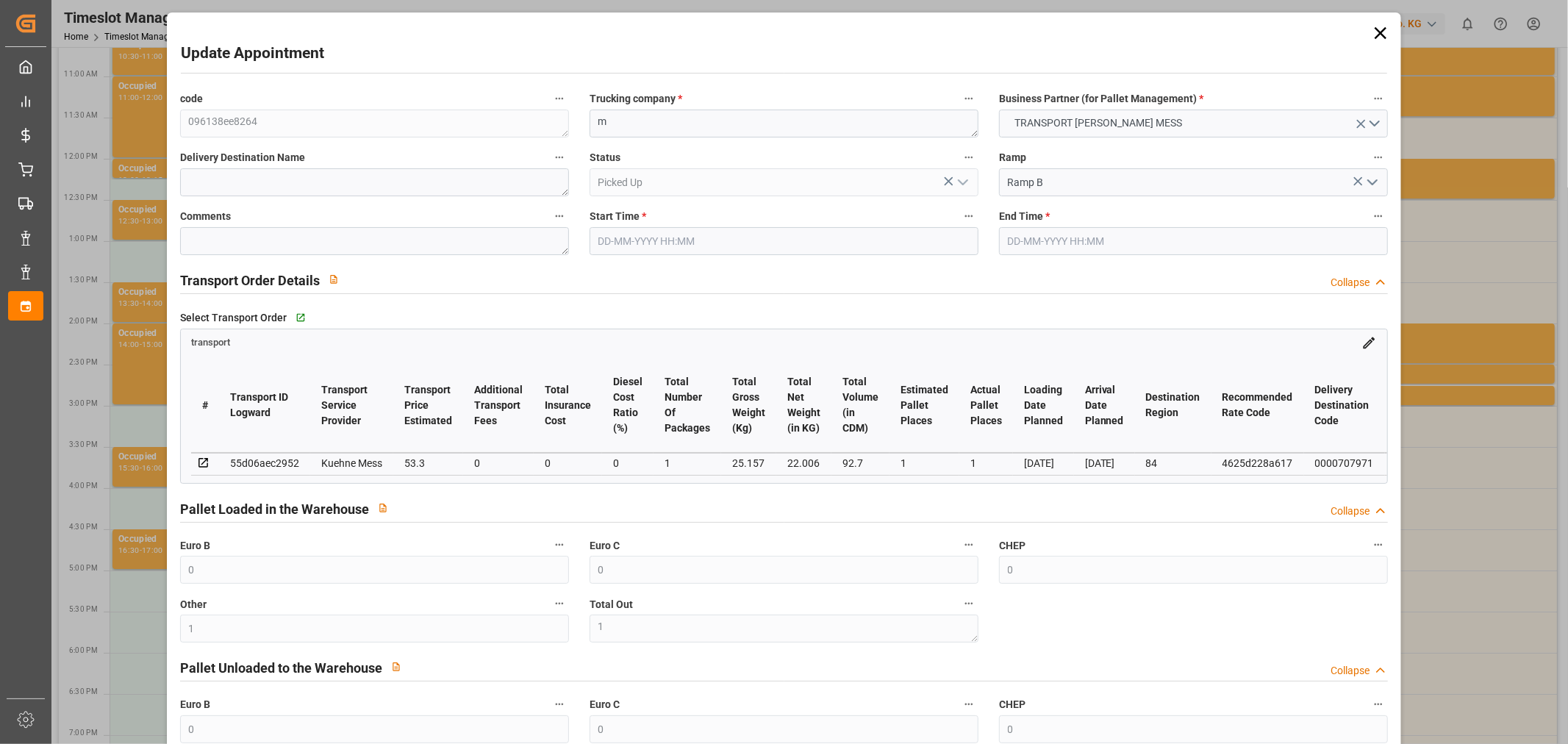
type input "0"
type input "1"
type input "22.006"
type input "48.157"
type input "92.7"
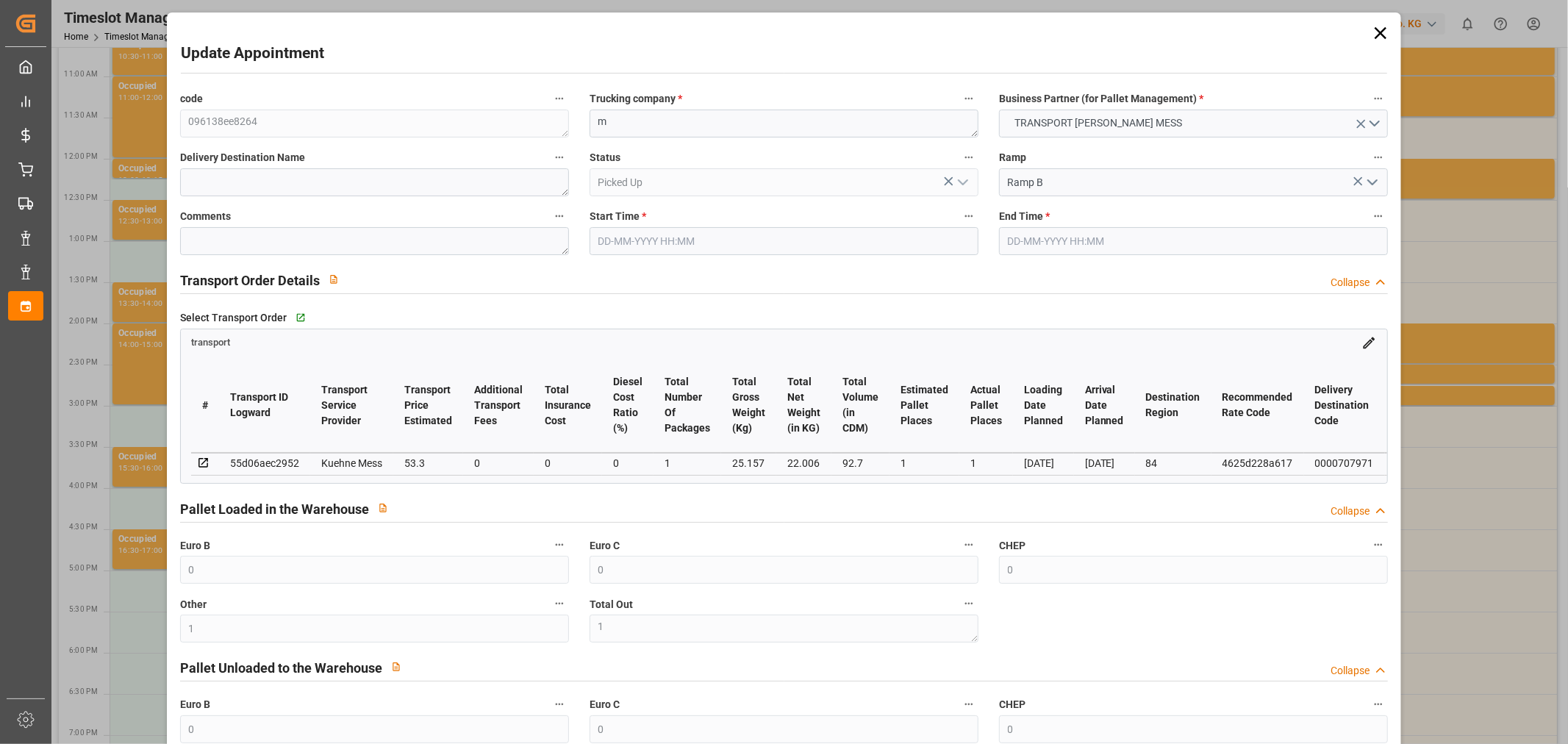
type input "84"
type input "0"
click at [1385, 30] on icon at bounding box center [1380, 33] width 21 height 21
